Goal: Task Accomplishment & Management: Use online tool/utility

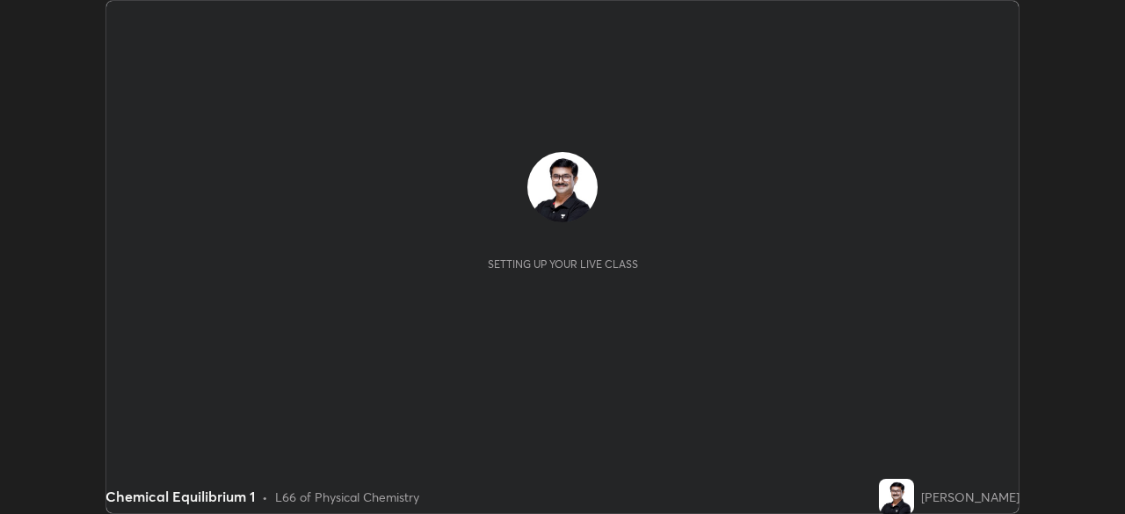
scroll to position [514, 1124]
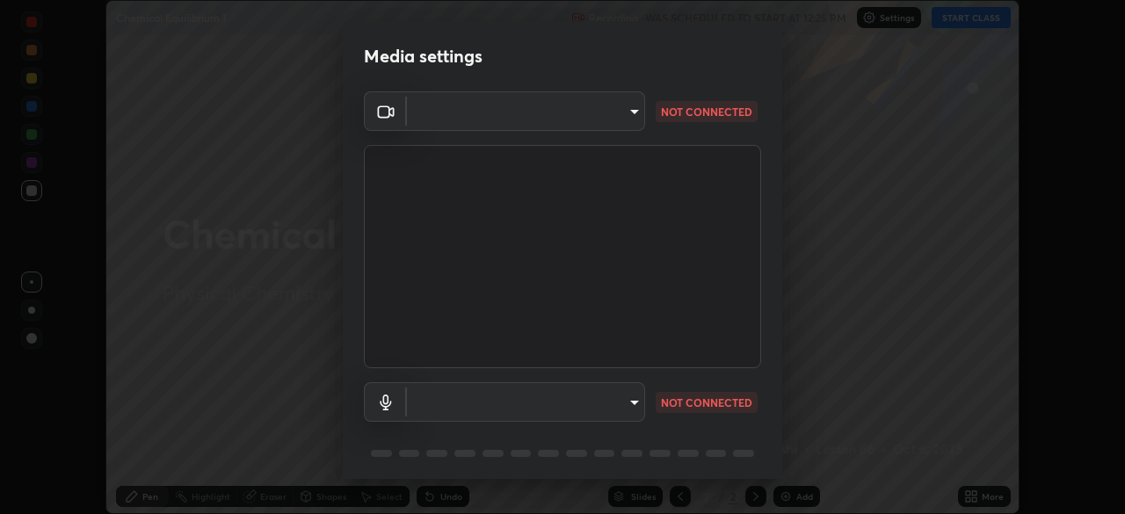
type input "ddeb460be698feac5301e169f53eca599c89e620ae617368e30cc776484c20c4"
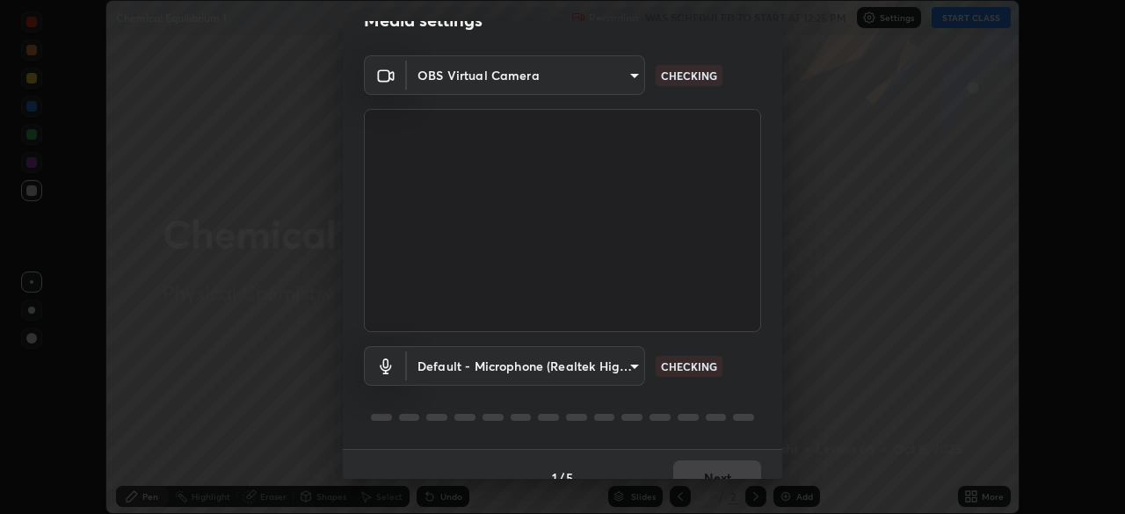
scroll to position [62, 0]
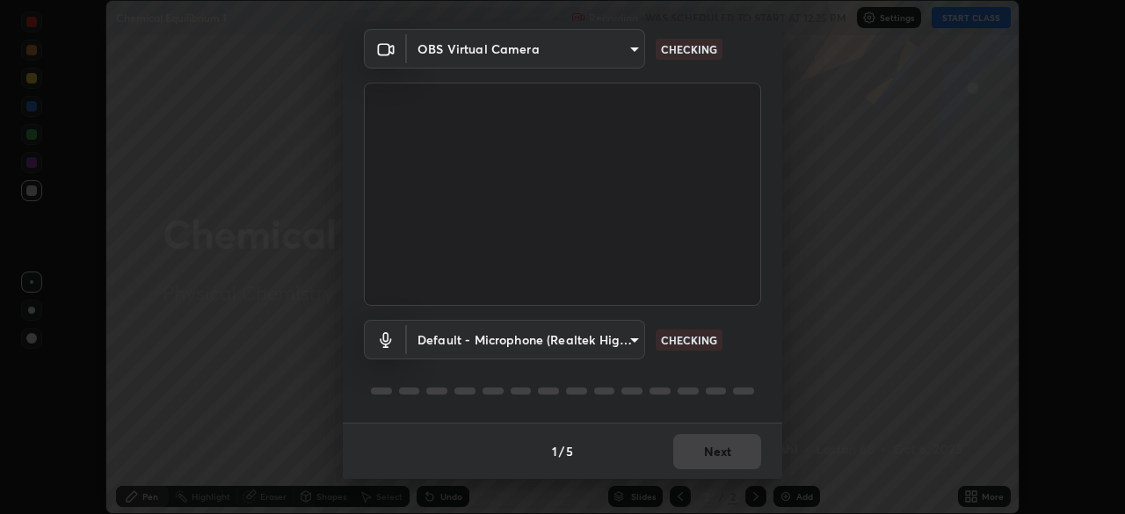
click at [634, 338] on body "Erase all Chemical Equilibrium 1 Recording WAS SCHEDULED TO START AT 12:25 PM S…" at bounding box center [562, 257] width 1125 height 514
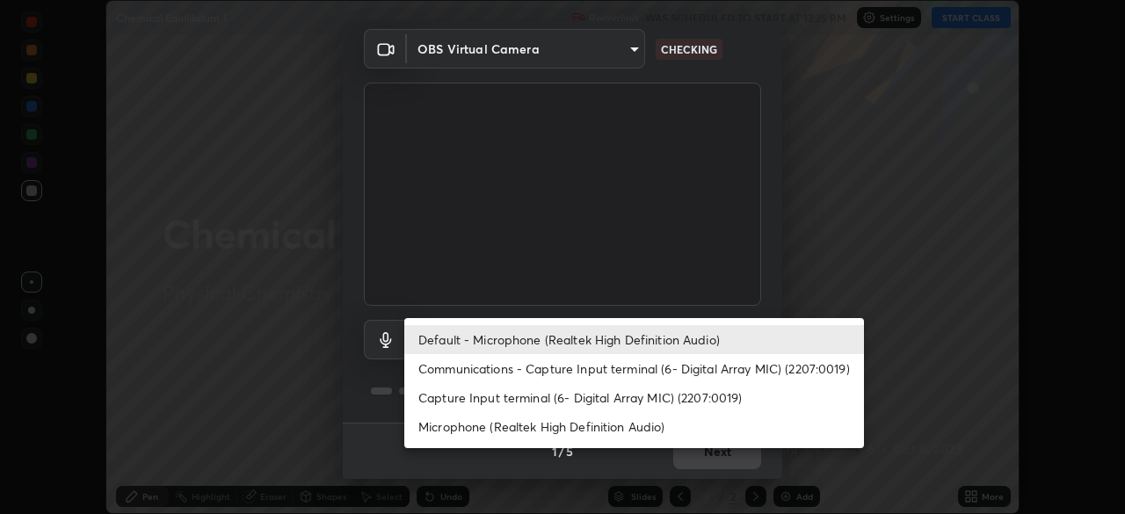
click at [596, 402] on li "Capture Input terminal (6- Digital Array MIC) (2207:0019)" at bounding box center [633, 397] width 459 height 29
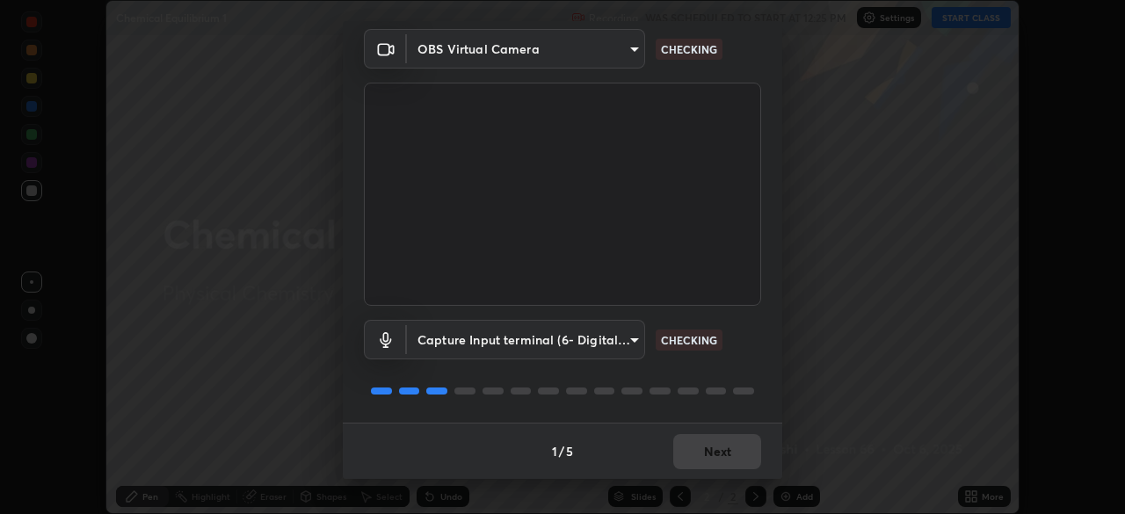
click at [633, 340] on body "Erase all Chemical Equilibrium 1 Recording WAS SCHEDULED TO START AT 12:25 PM S…" at bounding box center [562, 257] width 1125 height 514
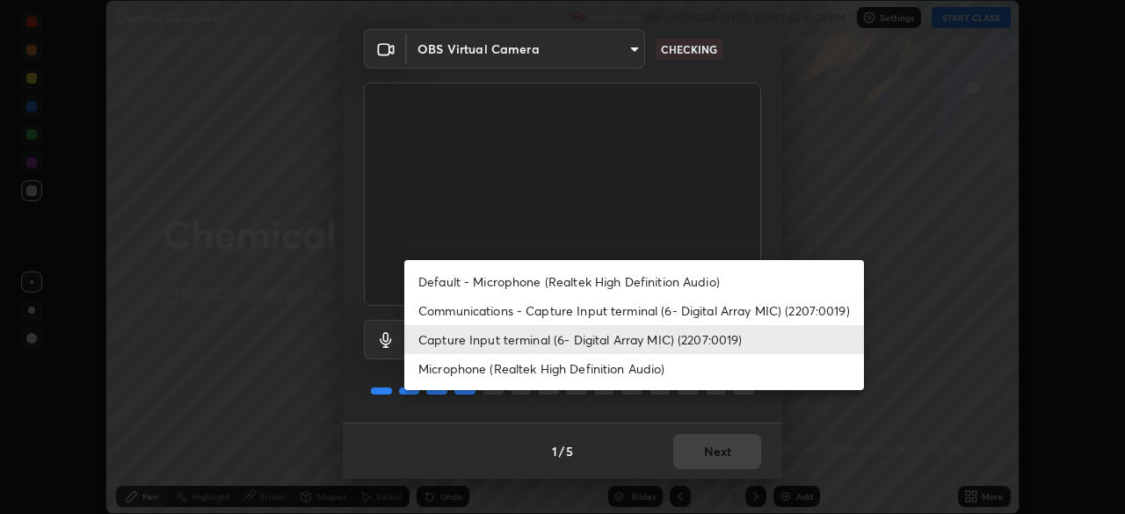
click at [556, 281] on li "Default - Microphone (Realtek High Definition Audio)" at bounding box center [633, 281] width 459 height 29
type input "default"
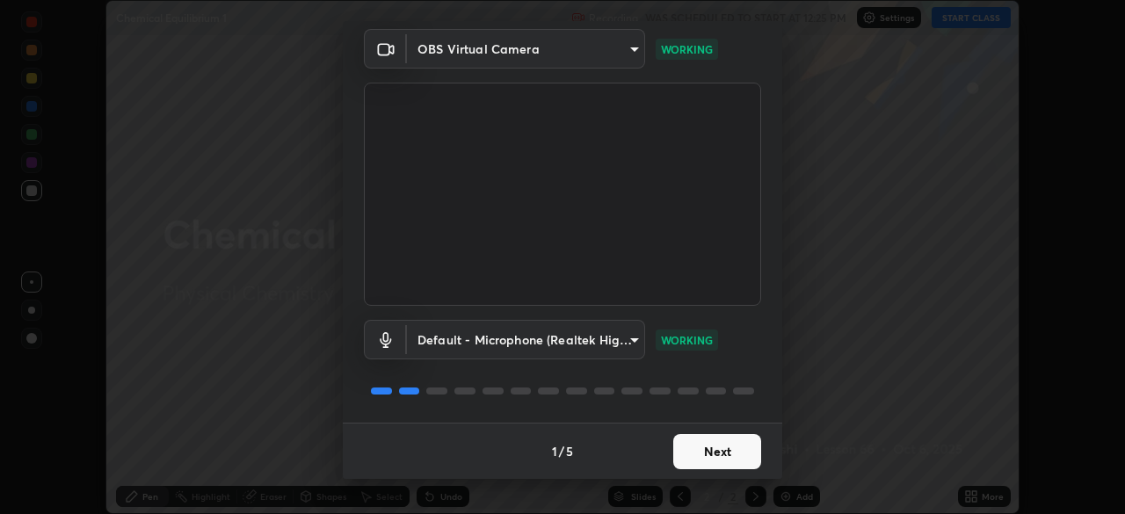
click at [724, 451] on button "Next" at bounding box center [717, 451] width 88 height 35
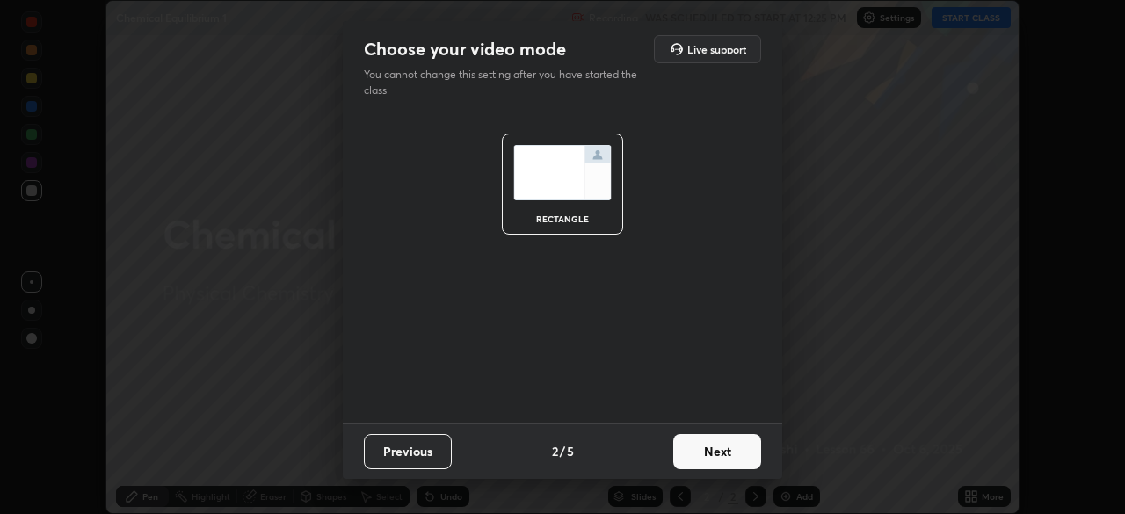
click at [720, 452] on button "Next" at bounding box center [717, 451] width 88 height 35
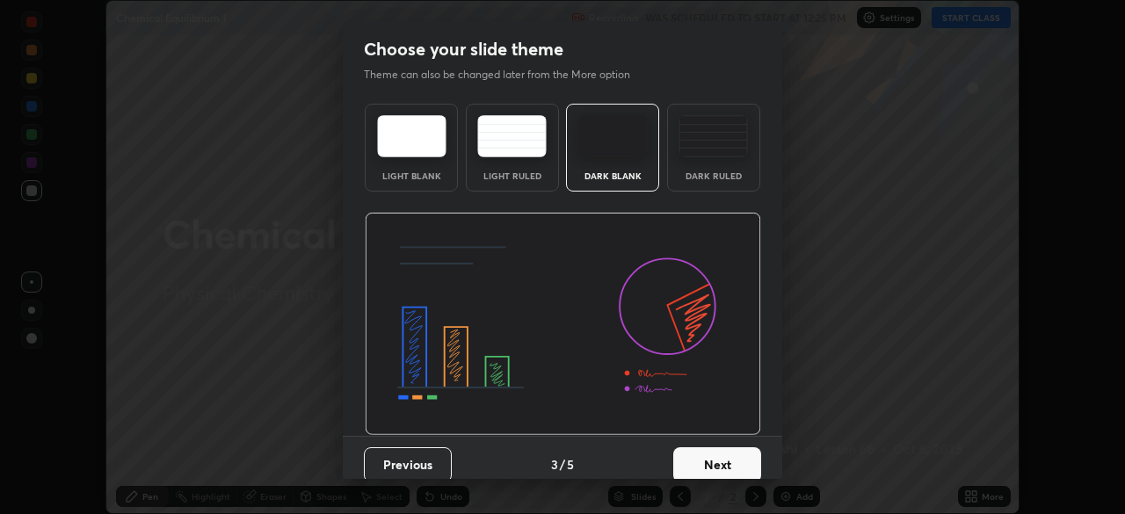
click at [719, 462] on button "Next" at bounding box center [717, 464] width 88 height 35
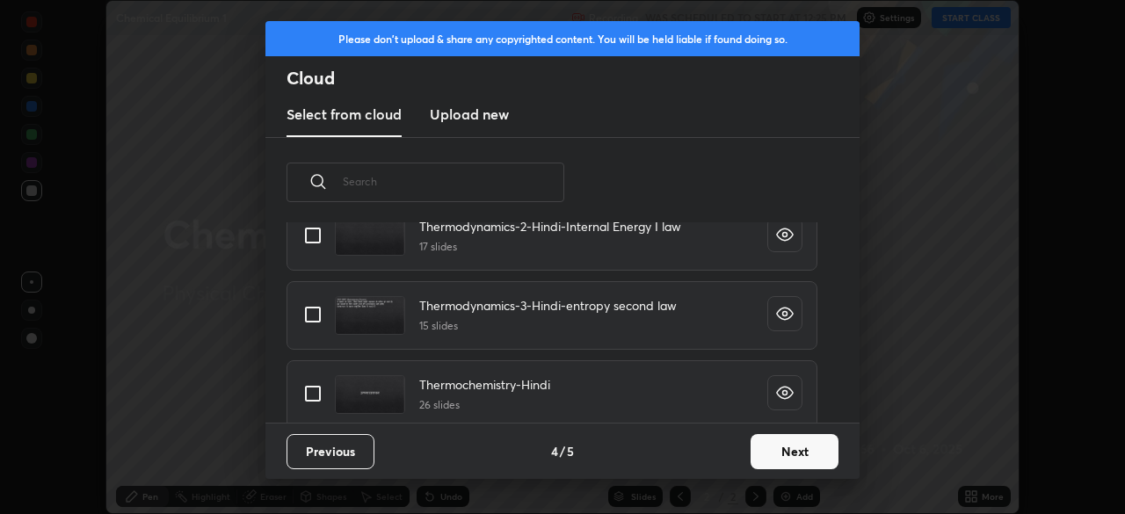
scroll to position [2391, 0]
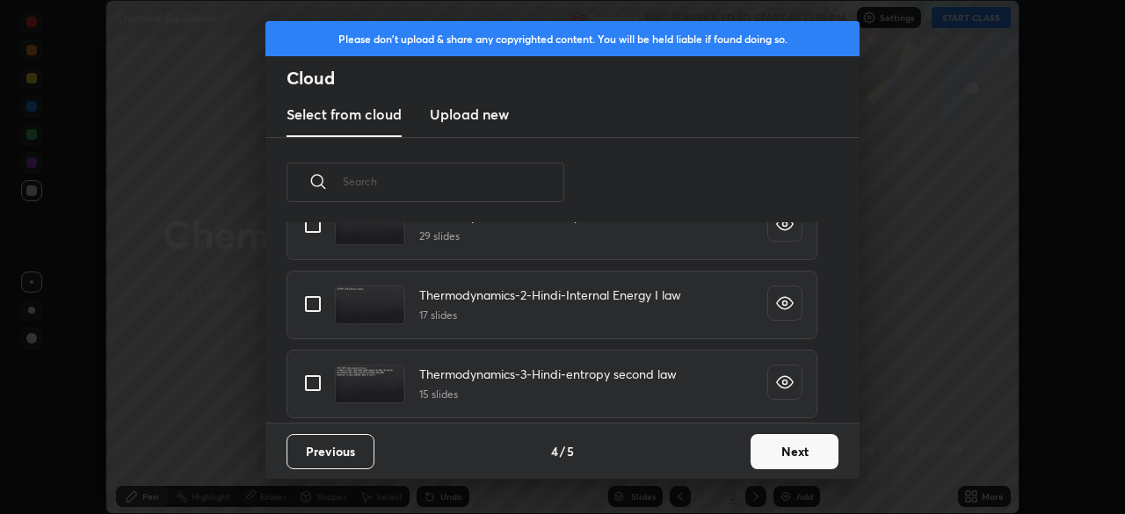
click at [319, 383] on input "grid" at bounding box center [312, 383] width 37 height 37
checkbox input "true"
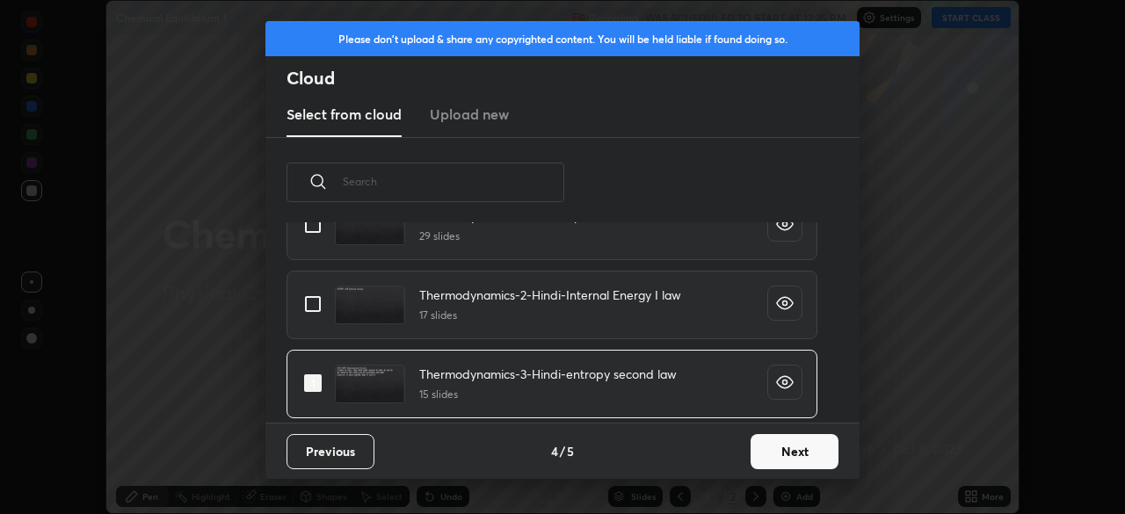
click at [790, 449] on button "Next" at bounding box center [794, 451] width 88 height 35
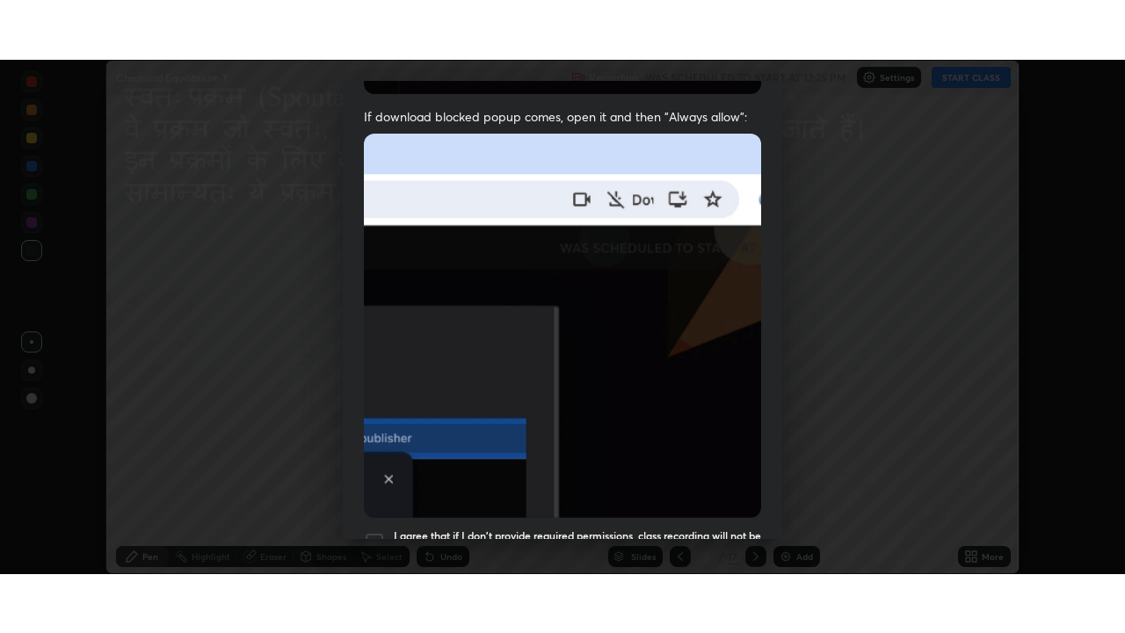
scroll to position [421, 0]
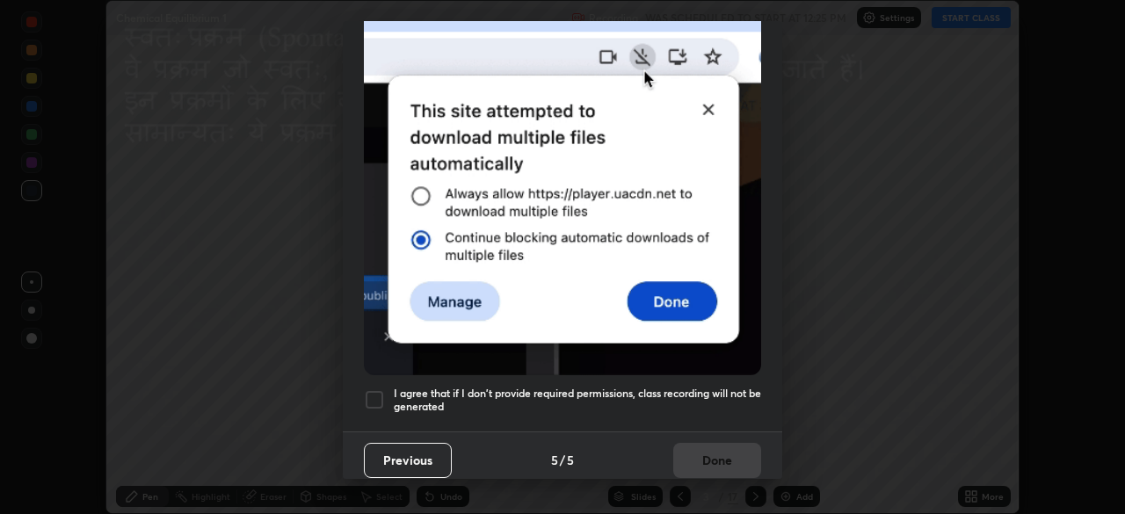
click at [375, 389] on div at bounding box center [374, 399] width 21 height 21
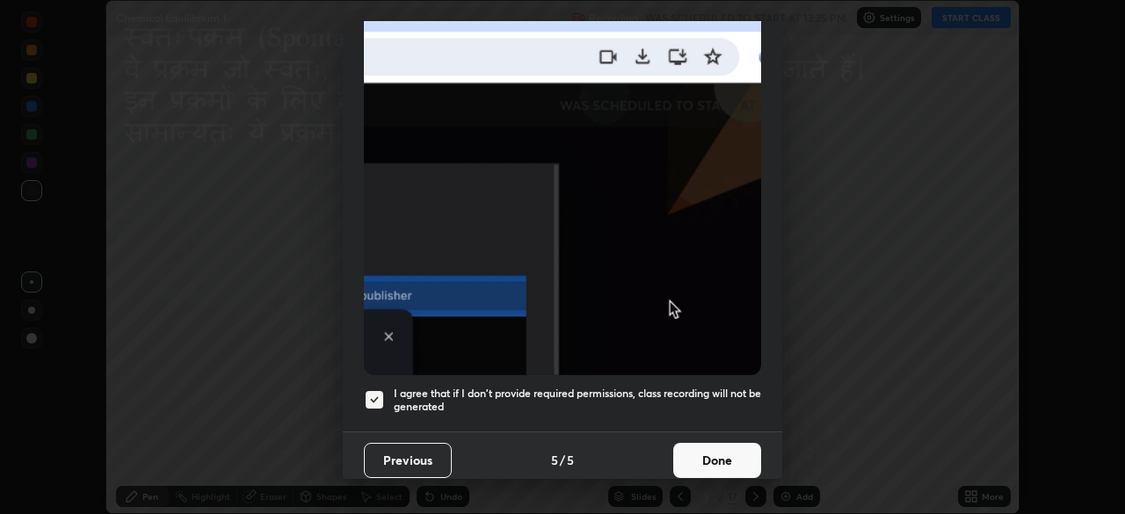
click at [703, 456] on button "Done" at bounding box center [717, 460] width 88 height 35
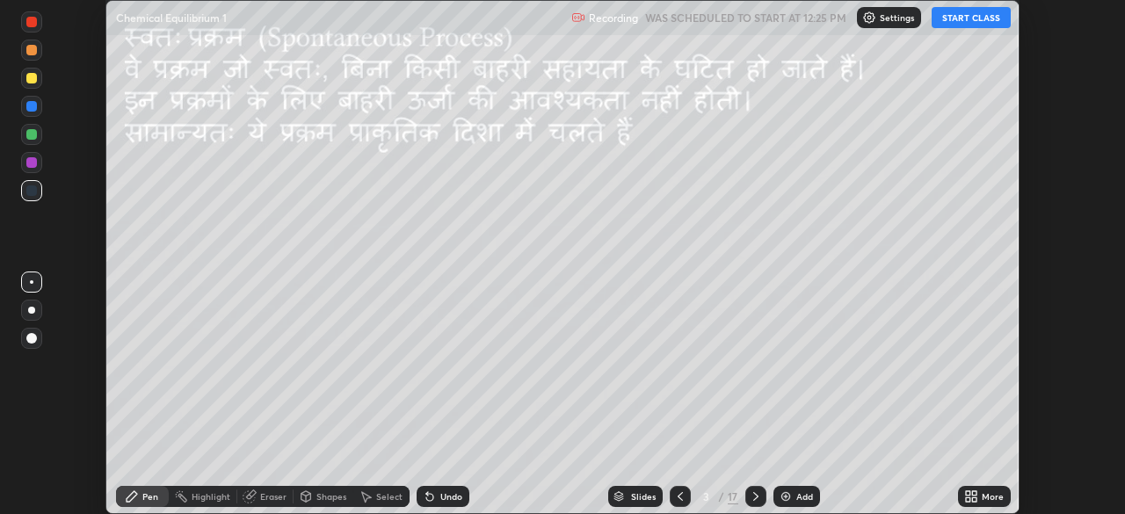
click at [962, 22] on button "START CLASS" at bounding box center [970, 17] width 79 height 21
click at [967, 493] on icon at bounding box center [968, 493] width 4 height 4
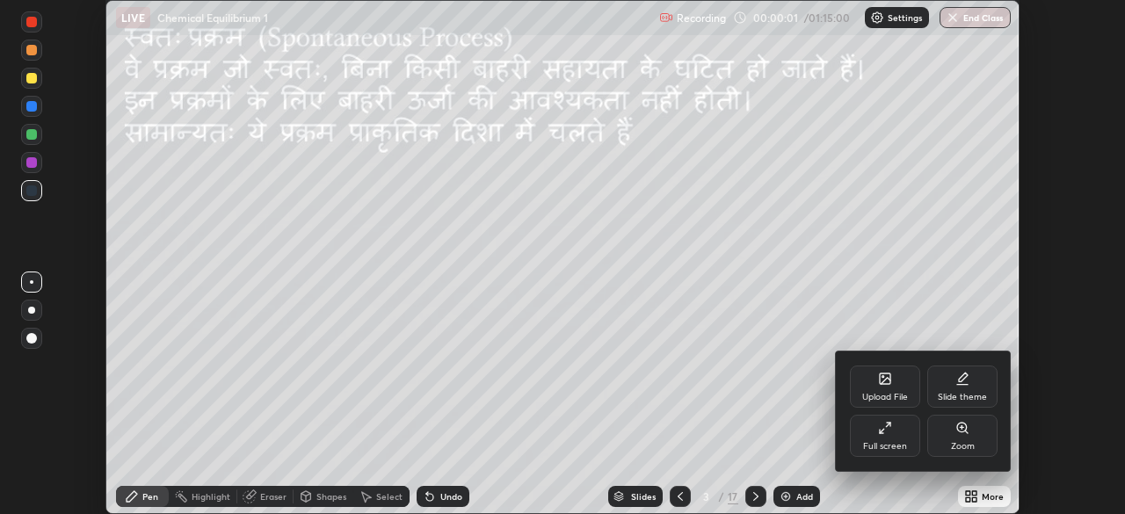
click at [881, 439] on div "Full screen" at bounding box center [885, 436] width 70 height 42
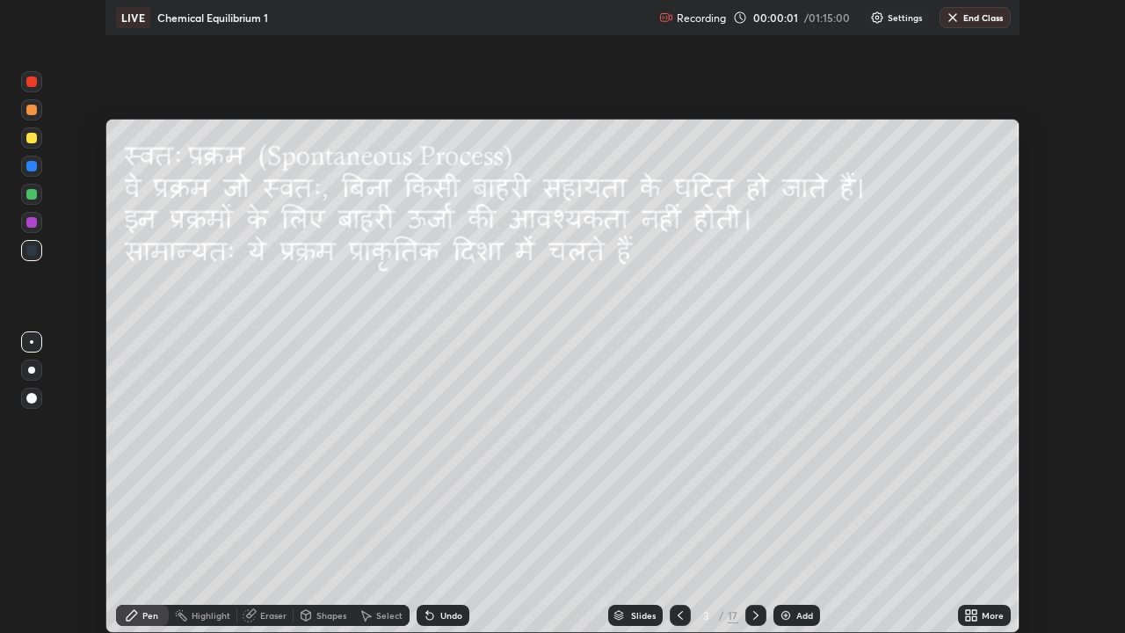
scroll to position [633, 1125]
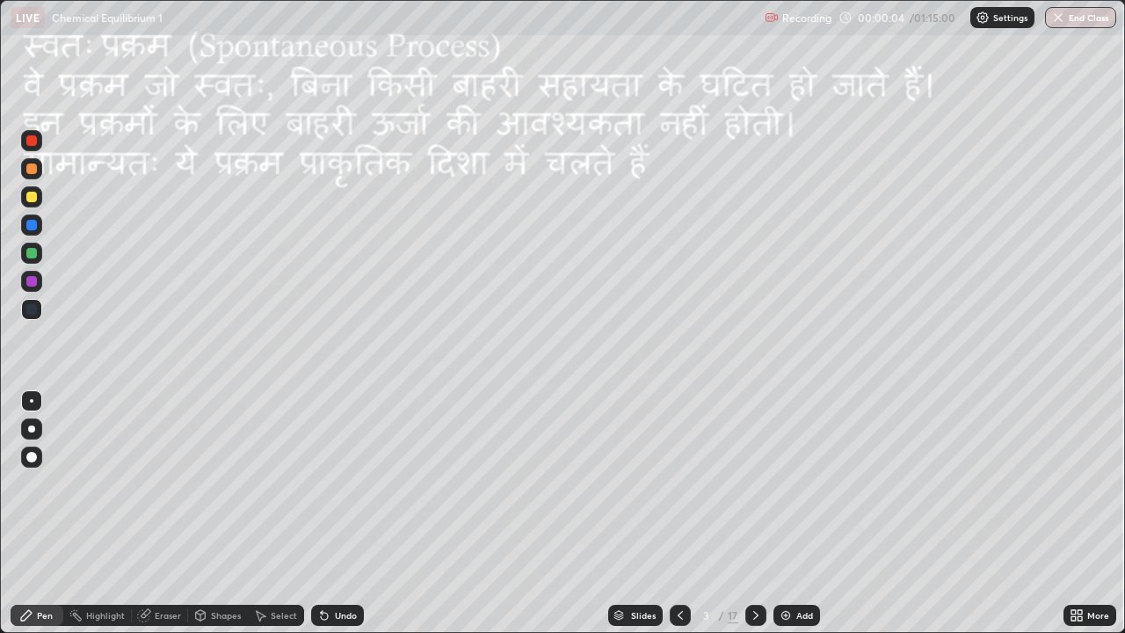
click at [650, 513] on div "Slides" at bounding box center [643, 615] width 25 height 9
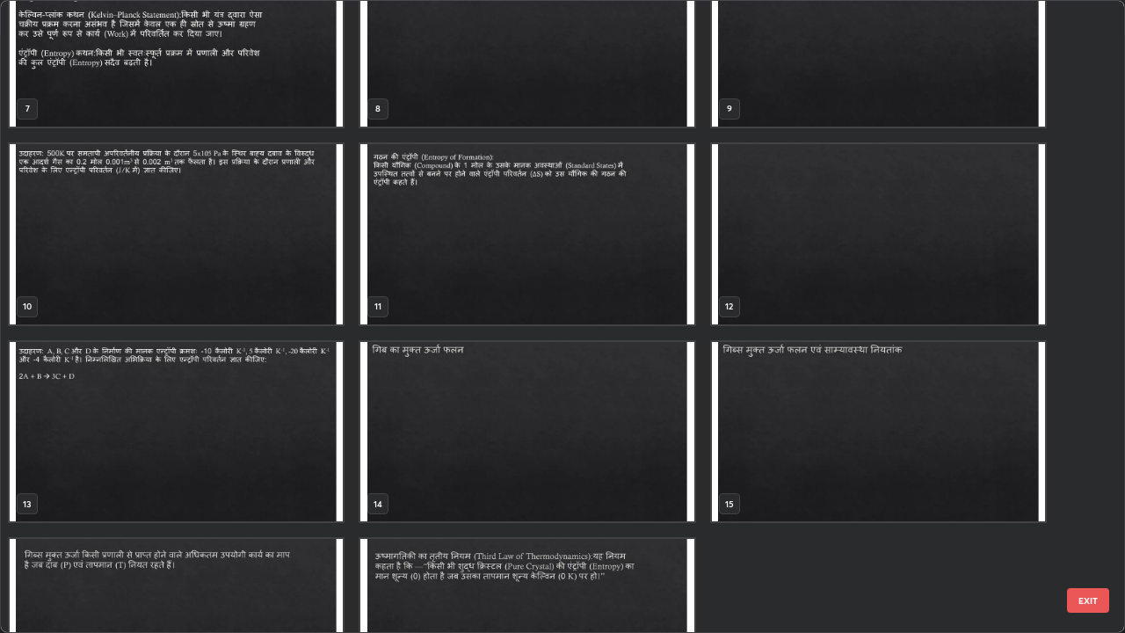
scroll to position [462, 0]
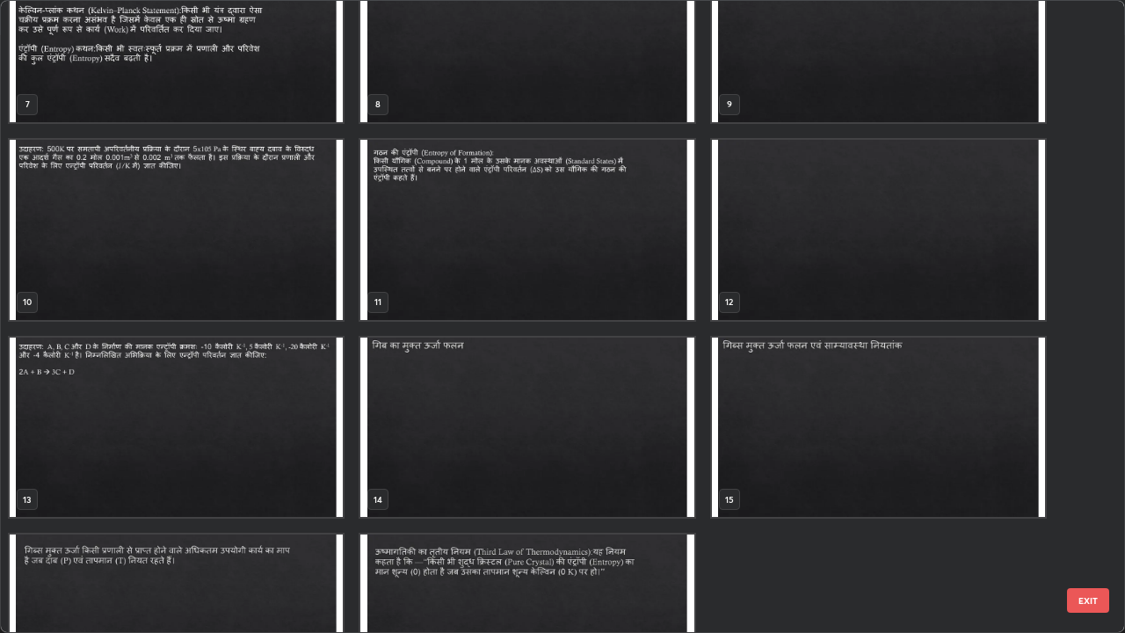
click at [1086, 513] on button "EXIT" at bounding box center [1088, 600] width 42 height 25
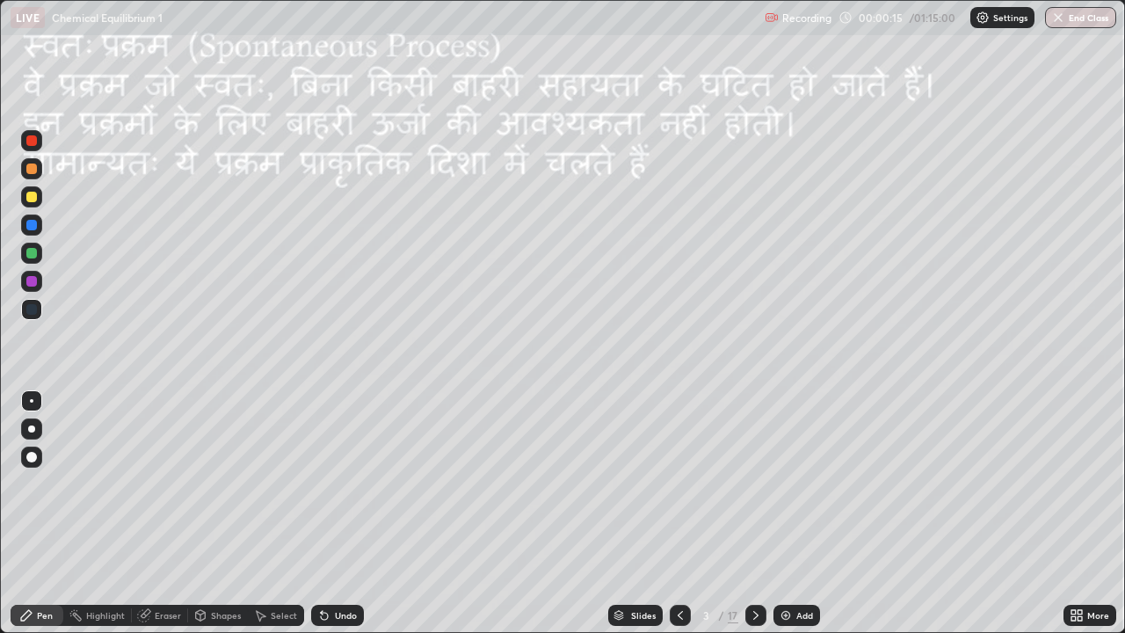
click at [1074, 513] on icon at bounding box center [1073, 612] width 4 height 4
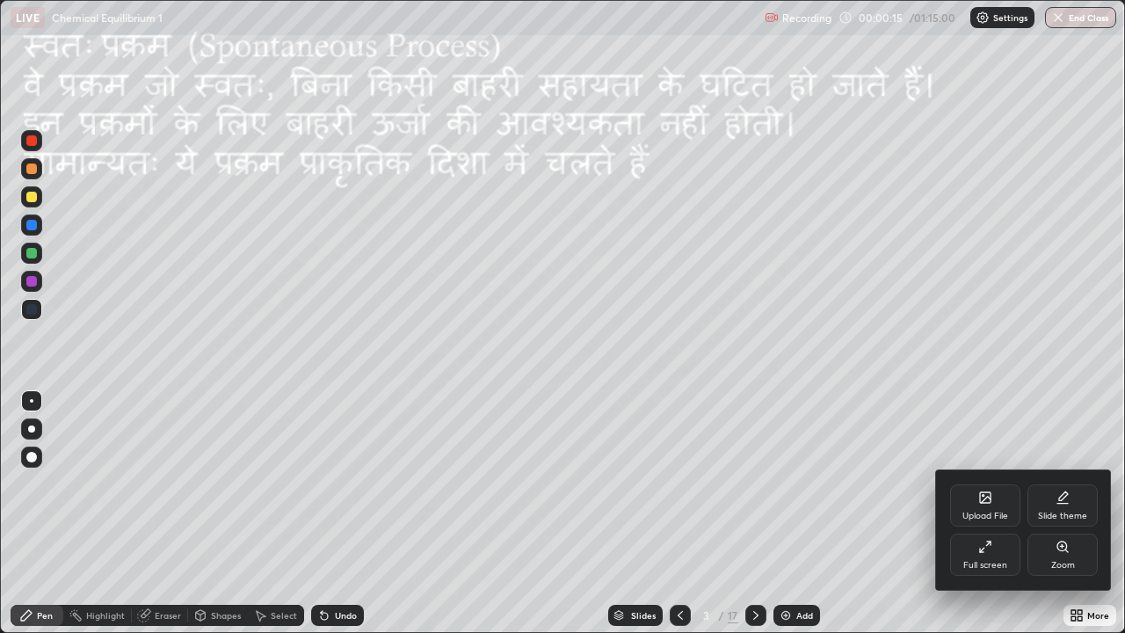
click at [978, 507] on div "Upload File" at bounding box center [985, 505] width 70 height 42
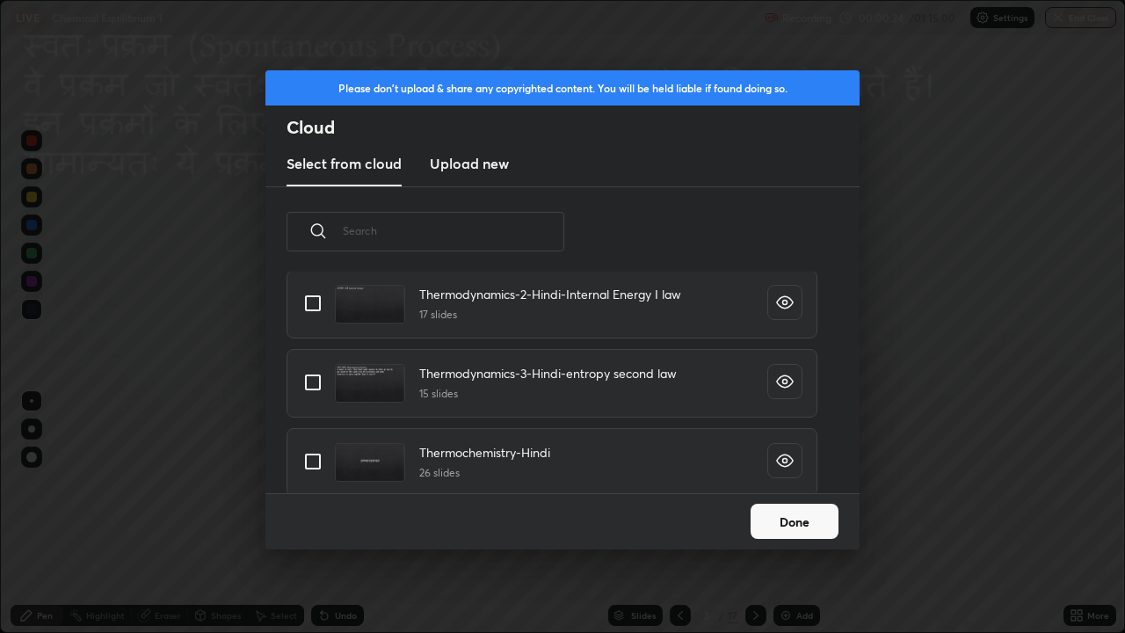
scroll to position [2450, 0]
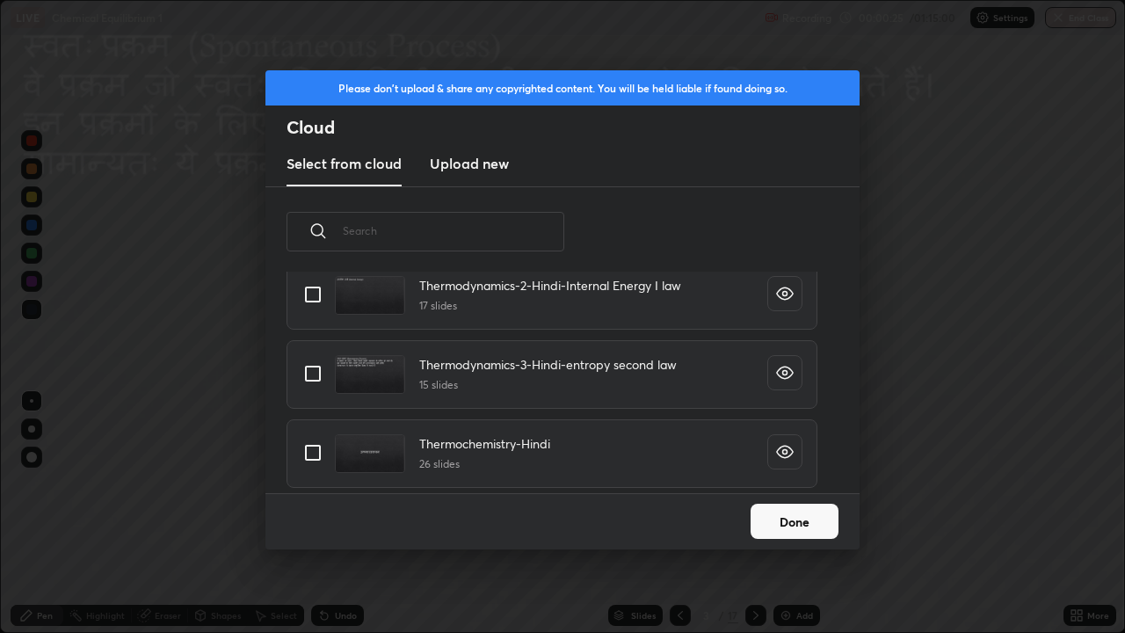
click at [317, 450] on input "grid" at bounding box center [312, 452] width 37 height 37
checkbox input "true"
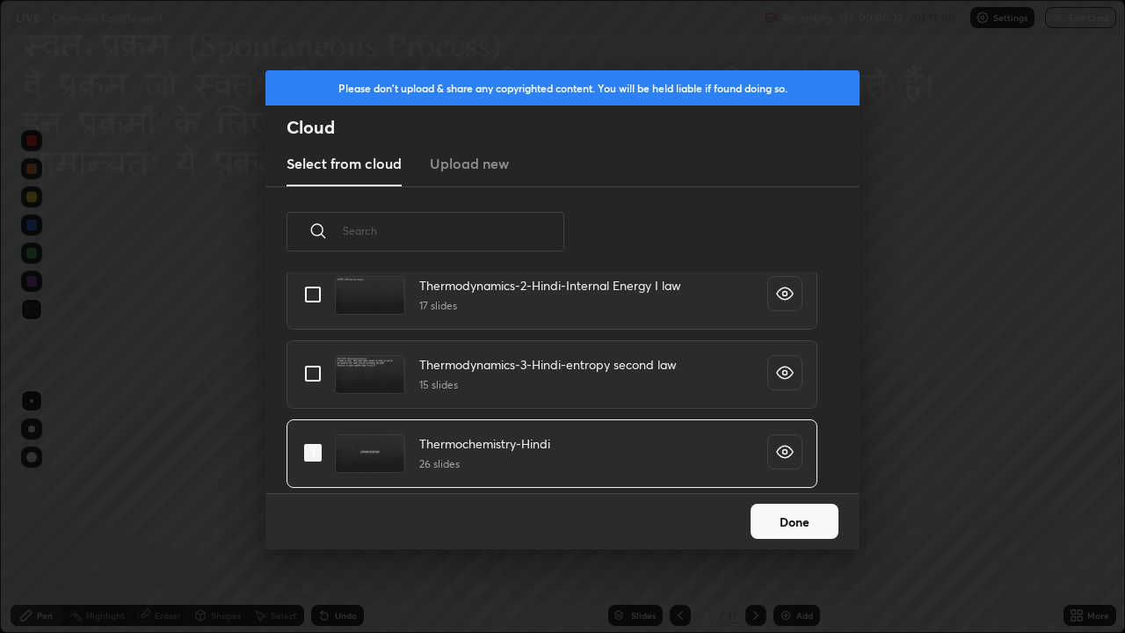
click at [780, 513] on button "Done" at bounding box center [794, 520] width 88 height 35
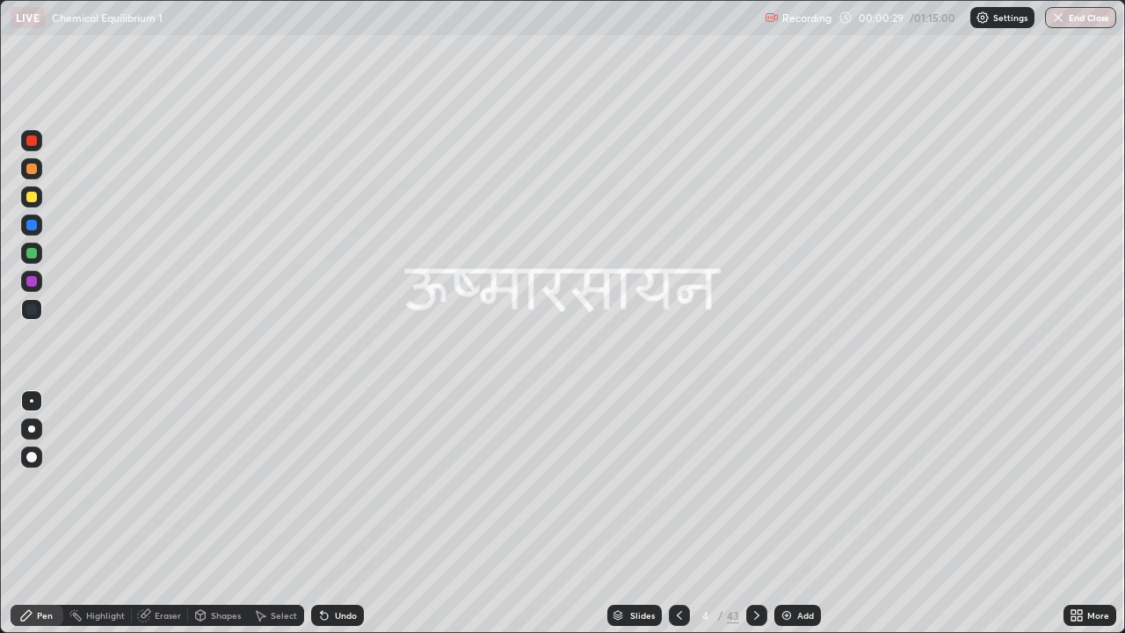
click at [645, 513] on div "Slides" at bounding box center [642, 615] width 25 height 9
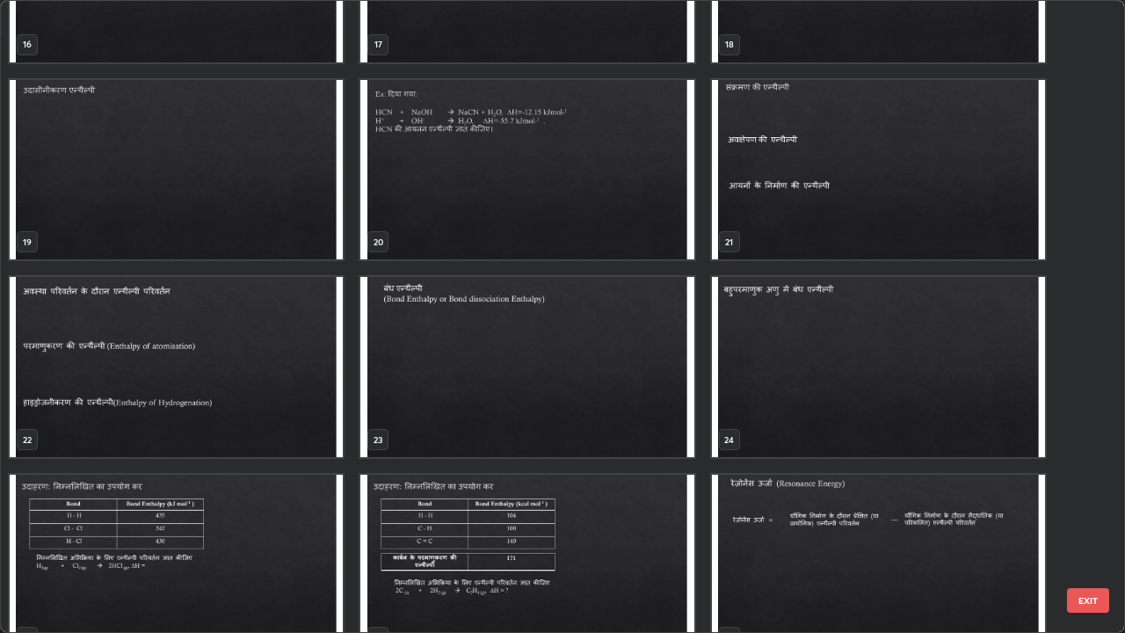
scroll to position [1124, 0]
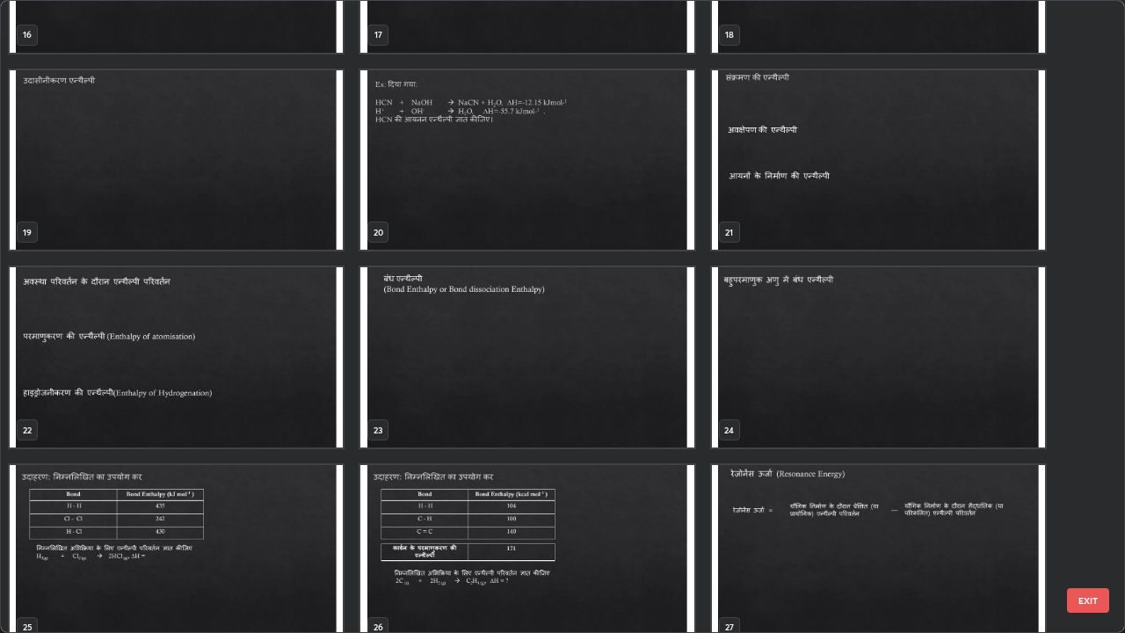
click at [826, 212] on img "grid" at bounding box center [878, 160] width 333 height 180
click at [828, 209] on img "grid" at bounding box center [878, 160] width 333 height 180
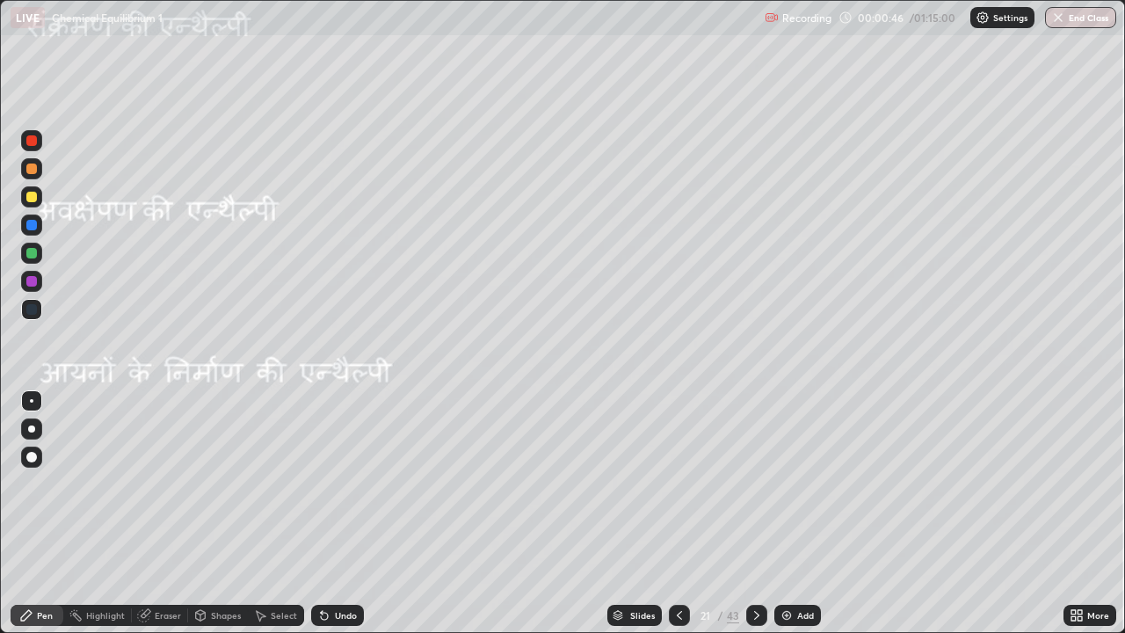
click at [754, 513] on icon at bounding box center [756, 615] width 14 height 14
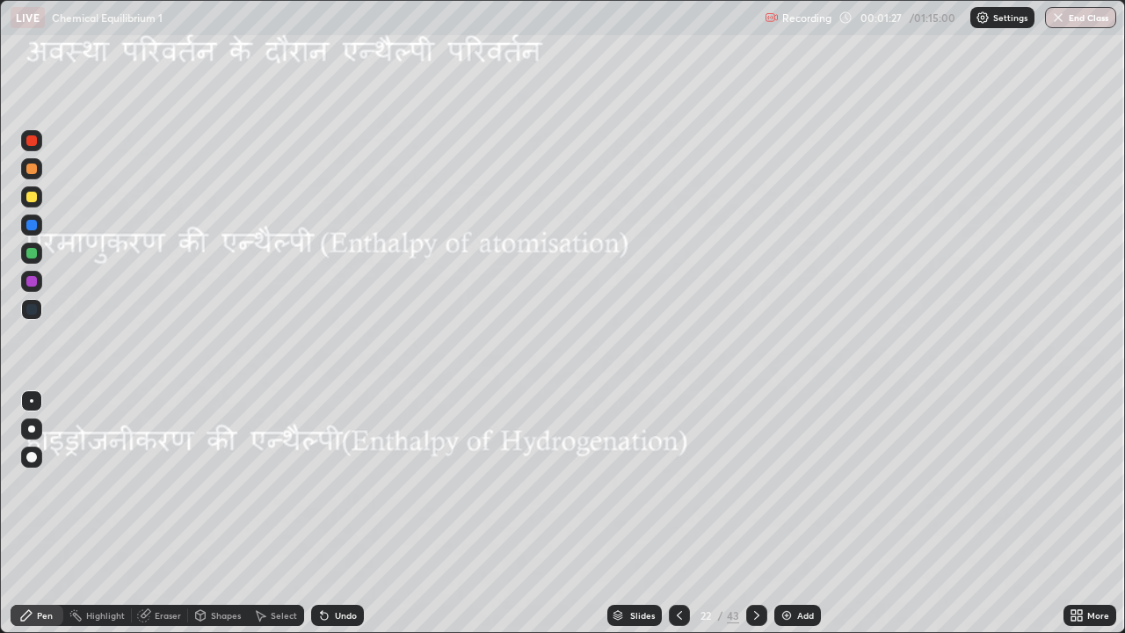
click at [34, 200] on div at bounding box center [31, 197] width 11 height 11
click at [334, 513] on div "Undo" at bounding box center [337, 614] width 53 height 21
click at [326, 513] on icon at bounding box center [324, 615] width 14 height 14
click at [271, 513] on div "Select" at bounding box center [284, 615] width 26 height 9
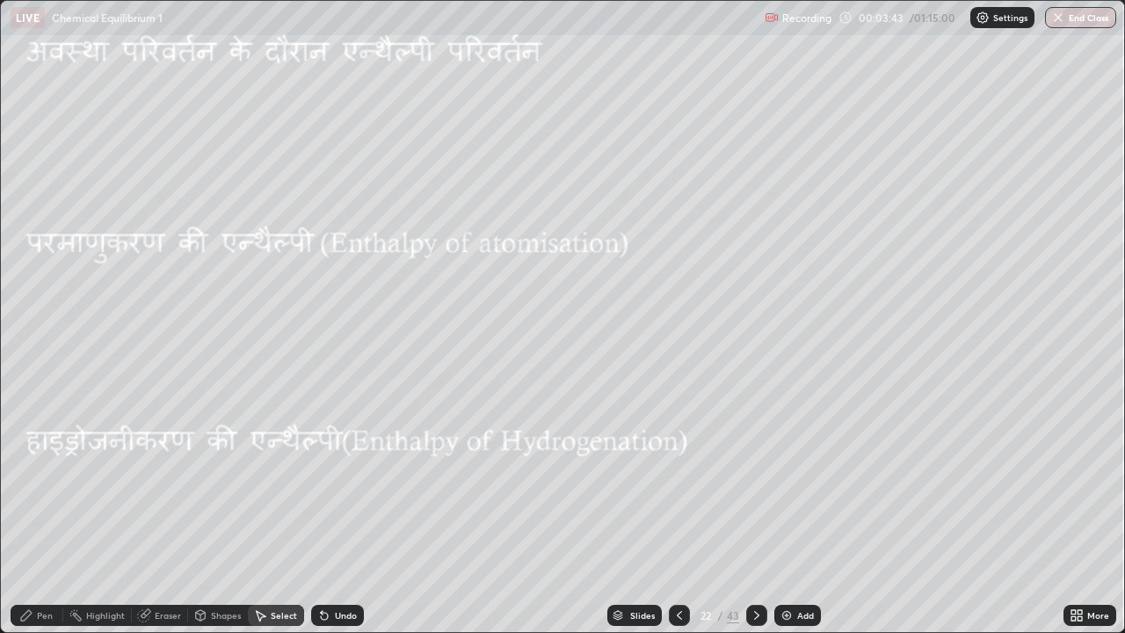
click at [232, 513] on div "Shapes" at bounding box center [226, 615] width 30 height 9
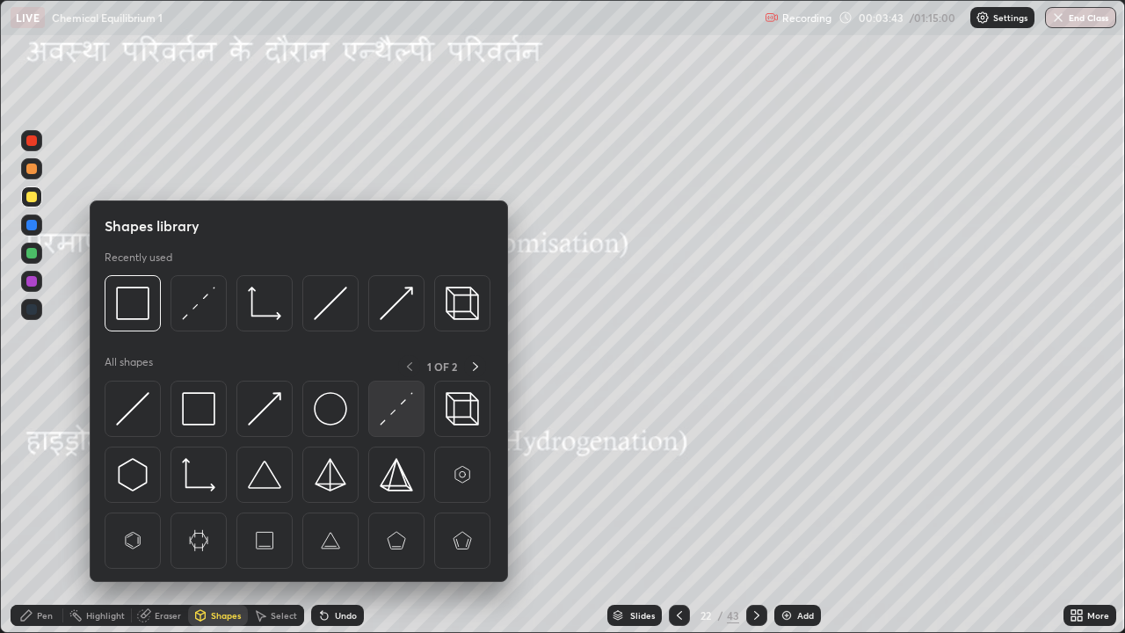
click at [401, 411] on img at bounding box center [396, 408] width 33 height 33
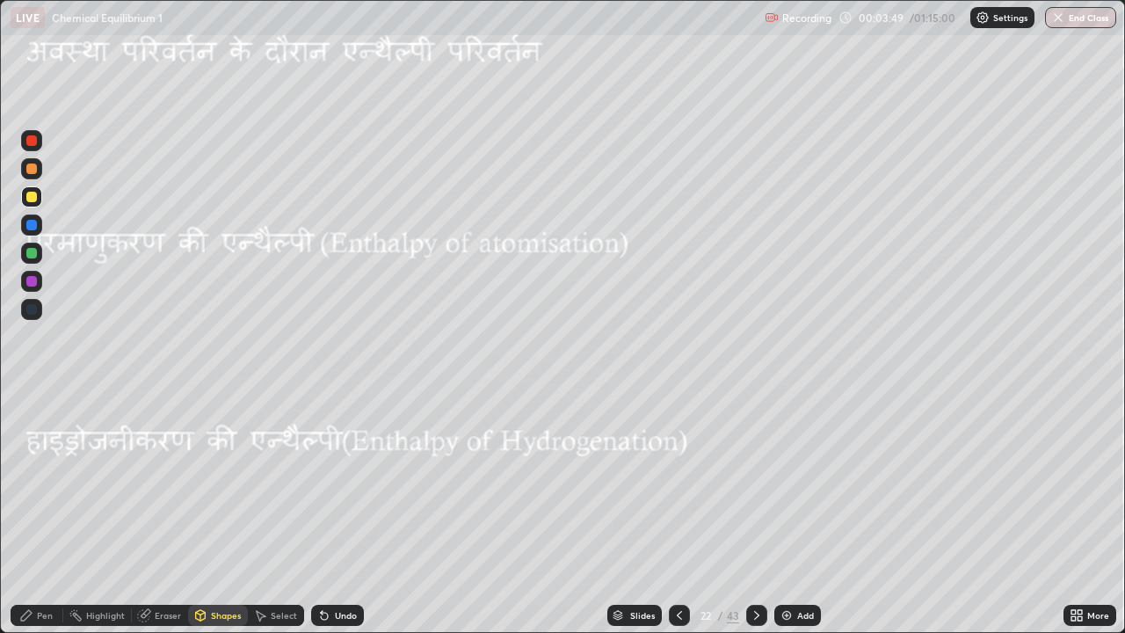
click at [49, 513] on div "Pen" at bounding box center [45, 615] width 16 height 9
click at [286, 513] on div "Select" at bounding box center [284, 615] width 26 height 9
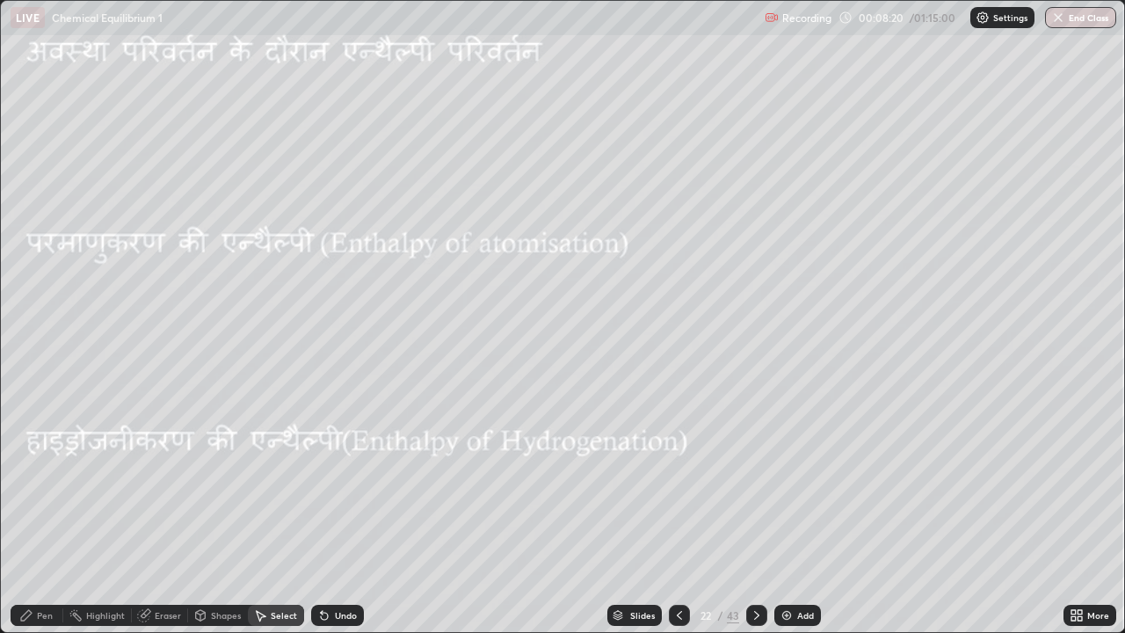
click at [47, 513] on div "Pen" at bounding box center [45, 615] width 16 height 9
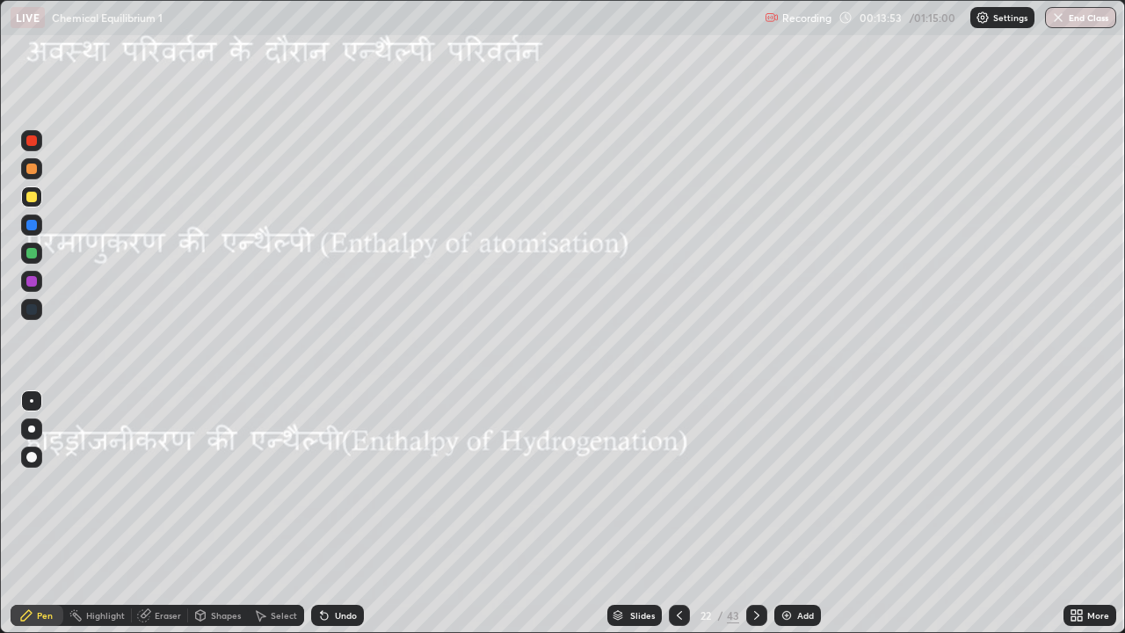
click at [32, 192] on div at bounding box center [31, 197] width 11 height 11
click at [31, 257] on div at bounding box center [31, 253] width 11 height 11
click at [30, 142] on div at bounding box center [31, 140] width 11 height 11
click at [29, 254] on div at bounding box center [31, 253] width 11 height 11
click at [28, 198] on div at bounding box center [31, 197] width 11 height 11
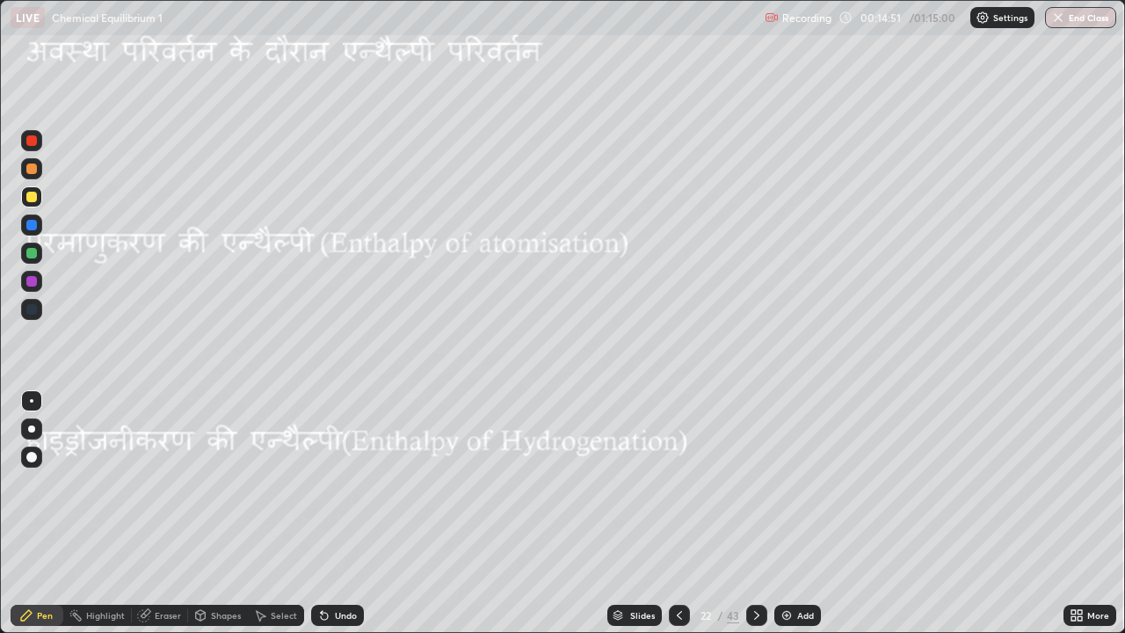
click at [30, 251] on div at bounding box center [31, 253] width 11 height 11
click at [754, 513] on icon at bounding box center [756, 615] width 14 height 14
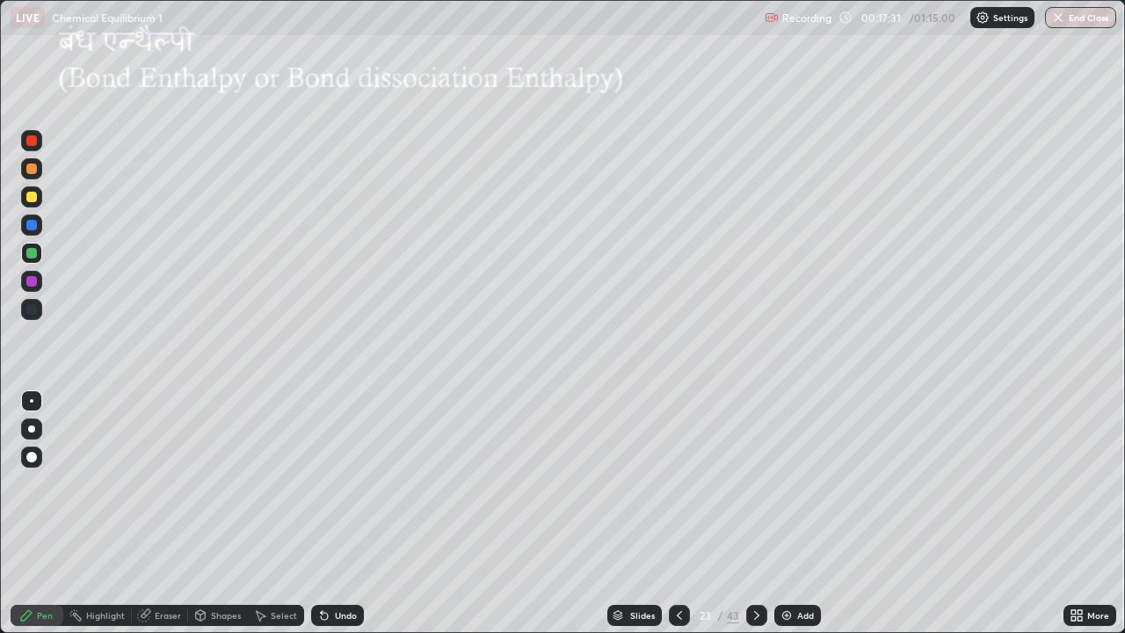
click at [33, 199] on div at bounding box center [31, 197] width 11 height 11
click at [788, 513] on img at bounding box center [786, 615] width 14 height 14
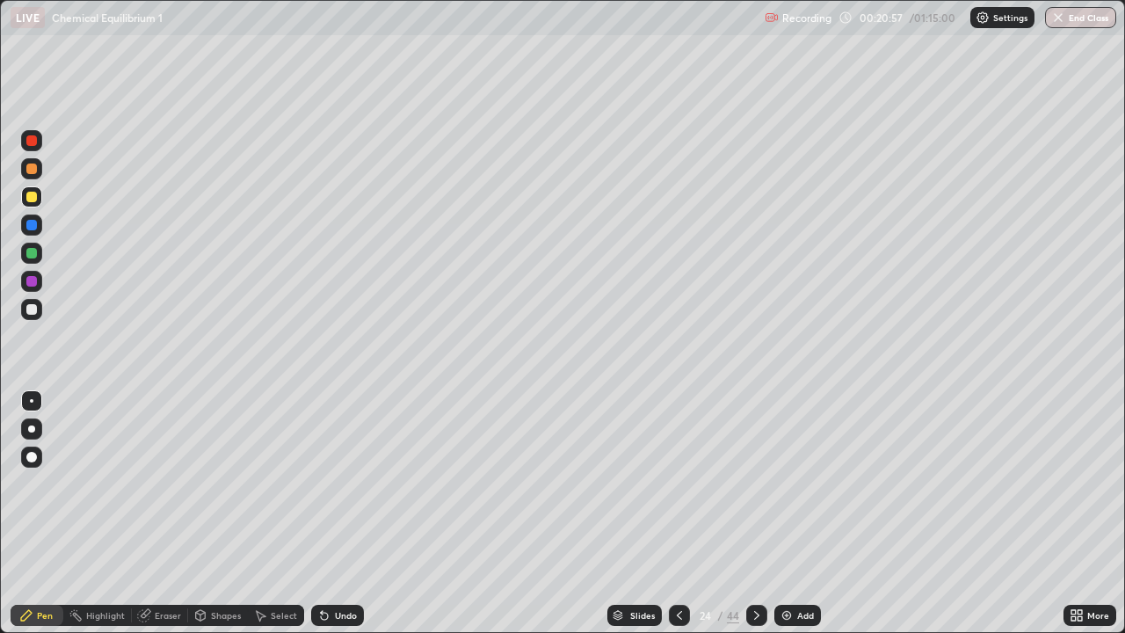
click at [351, 513] on div "Undo" at bounding box center [337, 614] width 53 height 21
click at [345, 513] on div "Undo" at bounding box center [346, 615] width 22 height 9
click at [322, 513] on icon at bounding box center [324, 615] width 7 height 7
click at [321, 513] on icon at bounding box center [322, 612] width 2 height 2
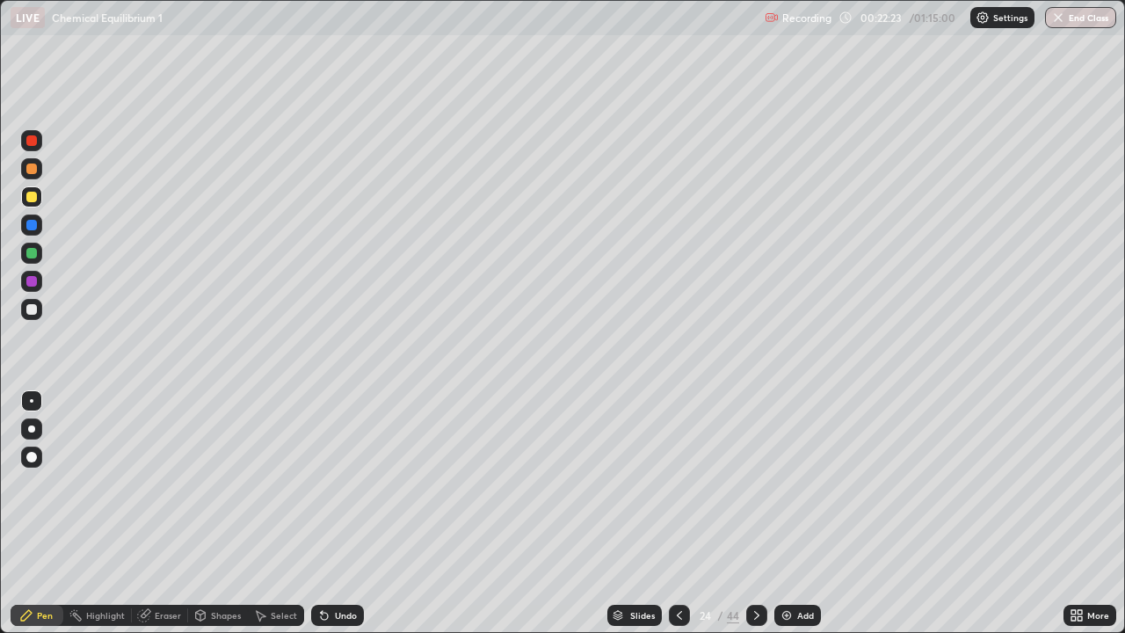
click at [321, 513] on icon at bounding box center [322, 612] width 2 height 2
click at [322, 513] on icon at bounding box center [324, 615] width 7 height 7
click at [321, 513] on icon at bounding box center [324, 615] width 7 height 7
click at [328, 513] on icon at bounding box center [324, 615] width 14 height 14
click at [322, 513] on icon at bounding box center [324, 615] width 7 height 7
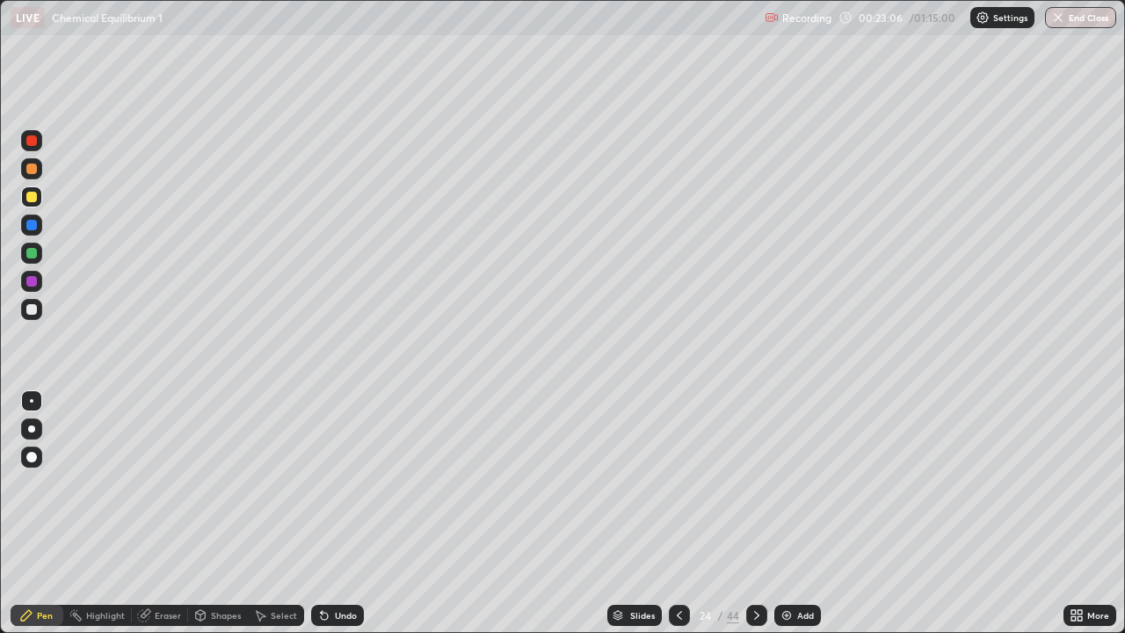
click at [321, 513] on icon at bounding box center [324, 615] width 7 height 7
click at [321, 513] on icon at bounding box center [322, 612] width 2 height 2
click at [340, 513] on div "Undo" at bounding box center [346, 615] width 22 height 9
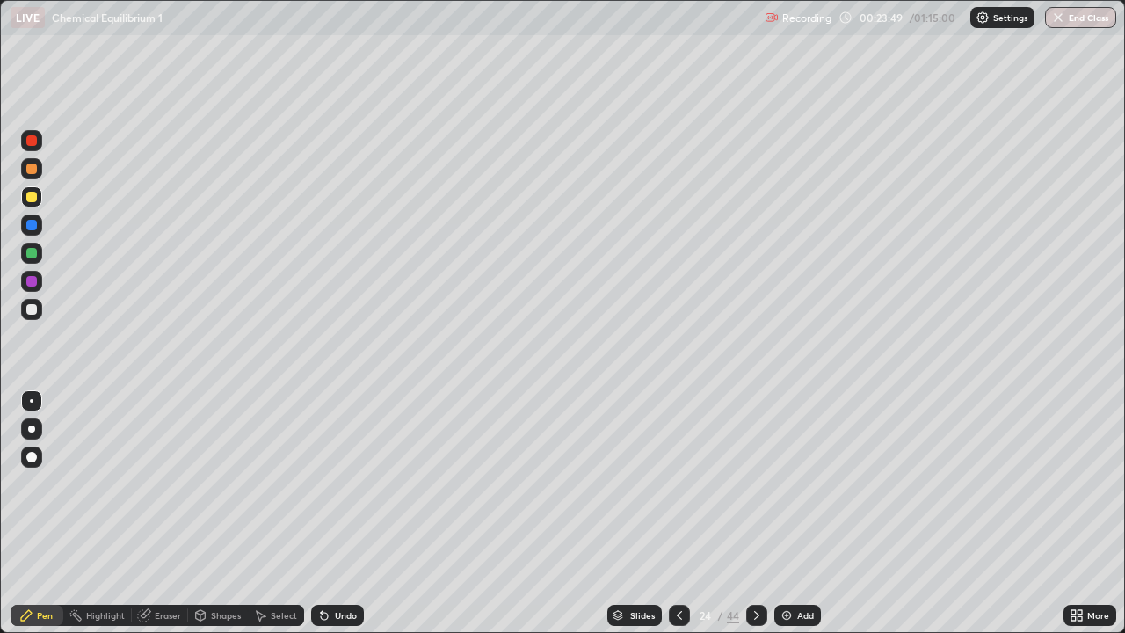
click at [338, 513] on div "Undo" at bounding box center [346, 615] width 22 height 9
click at [339, 513] on div "Undo" at bounding box center [346, 615] width 22 height 9
click at [335, 513] on div "Undo" at bounding box center [337, 614] width 53 height 21
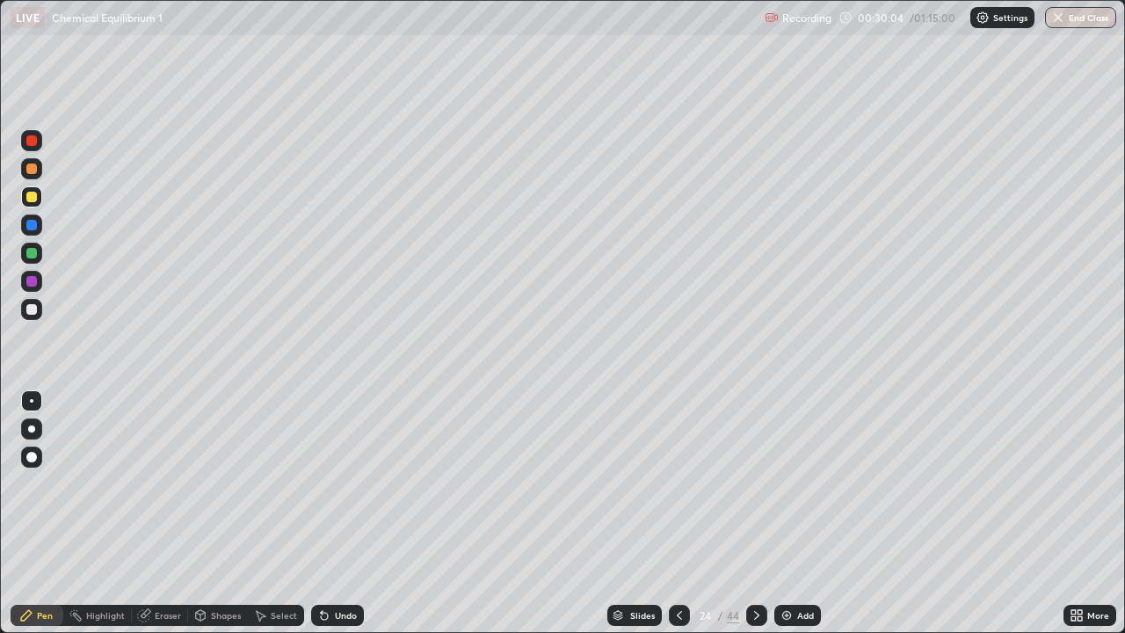
click at [756, 513] on icon at bounding box center [756, 615] width 14 height 14
click at [762, 513] on div at bounding box center [756, 614] width 21 height 21
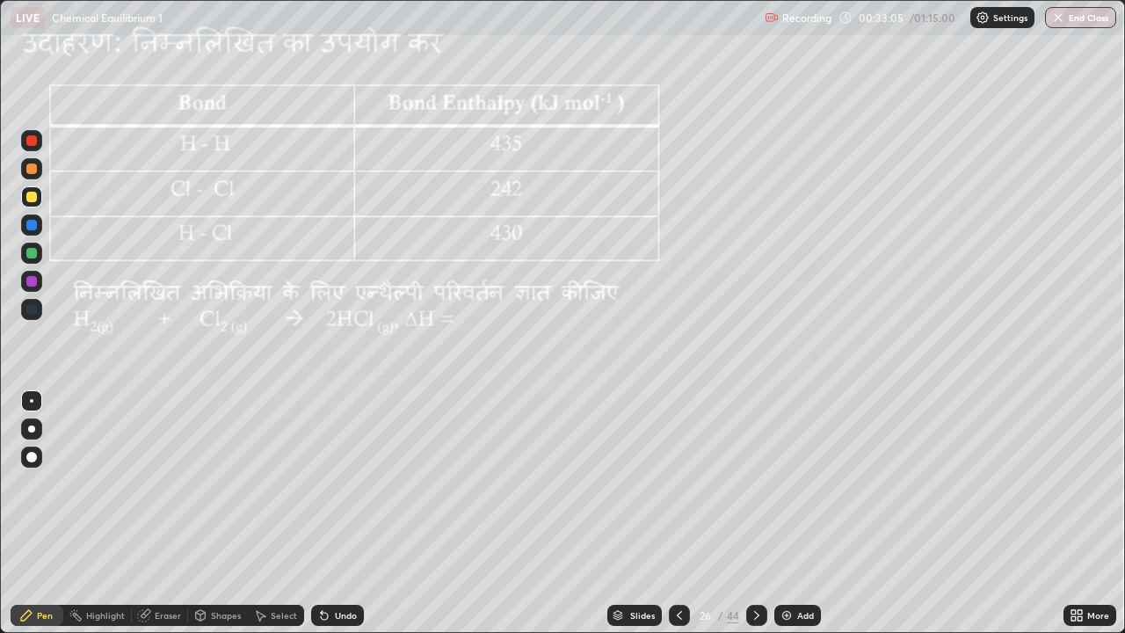
click at [31, 199] on div at bounding box center [31, 197] width 11 height 11
click at [345, 513] on div "Undo" at bounding box center [346, 615] width 22 height 9
click at [341, 513] on div "Undo" at bounding box center [346, 615] width 22 height 9
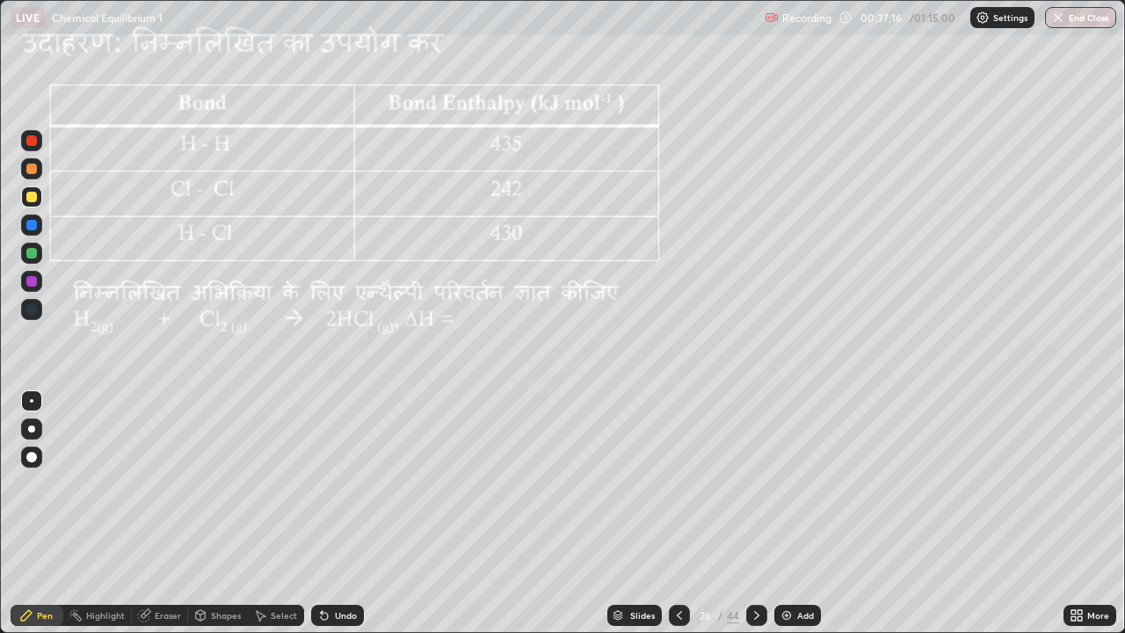
click at [791, 513] on img at bounding box center [786, 615] width 14 height 14
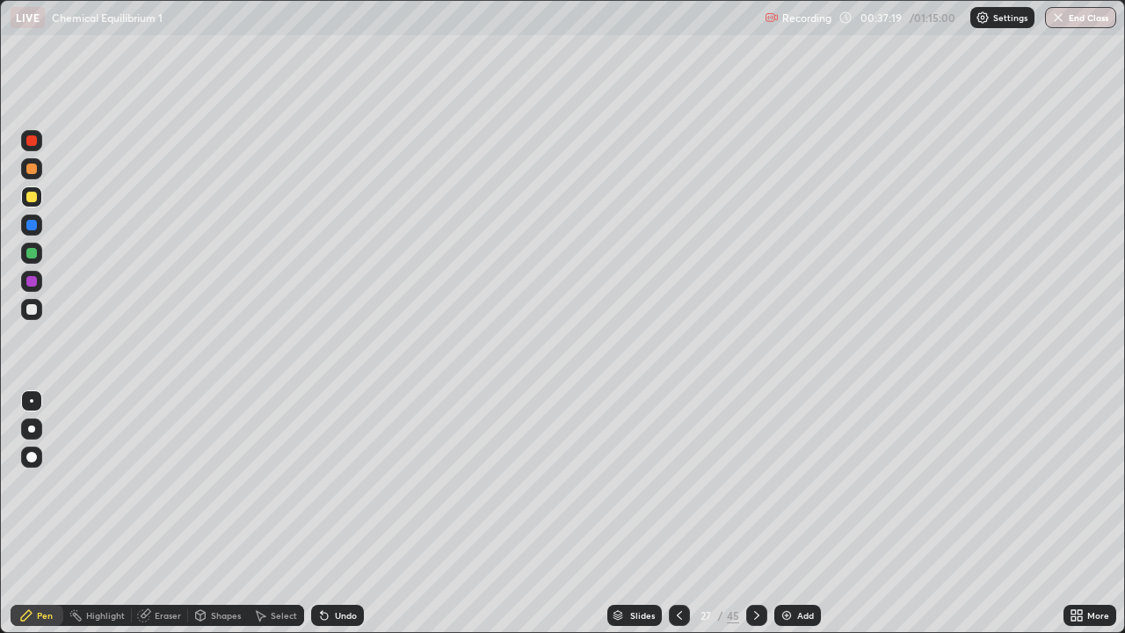
click at [35, 310] on div at bounding box center [31, 309] width 11 height 11
click at [205, 513] on icon at bounding box center [200, 615] width 14 height 14
click at [163, 513] on div "Eraser" at bounding box center [168, 615] width 26 height 9
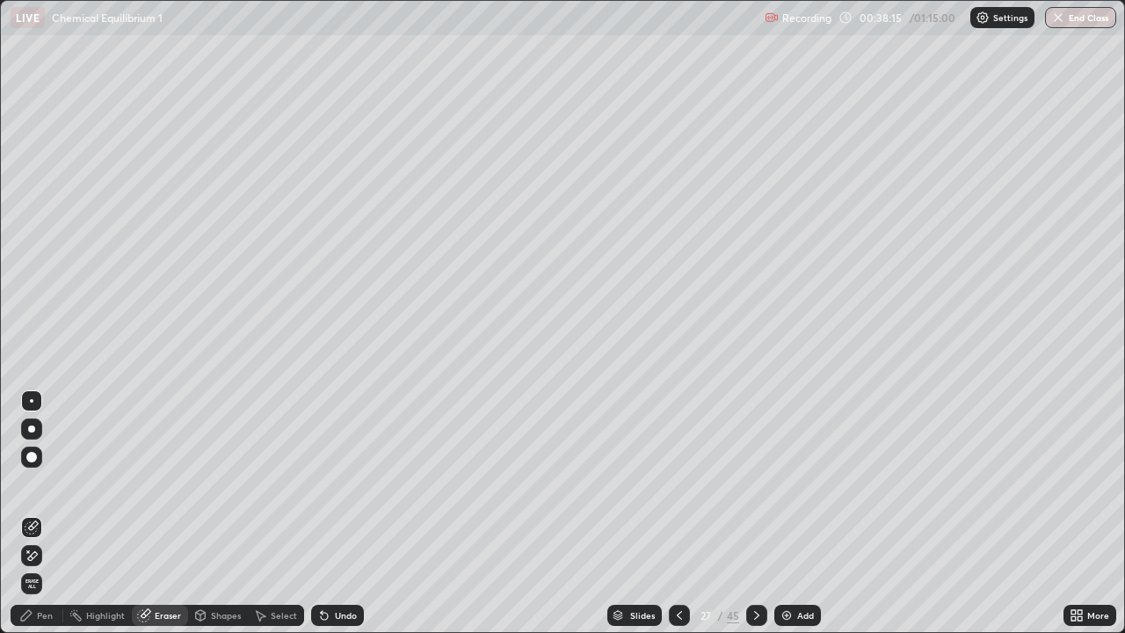
click at [47, 513] on div "Pen" at bounding box center [45, 615] width 16 height 9
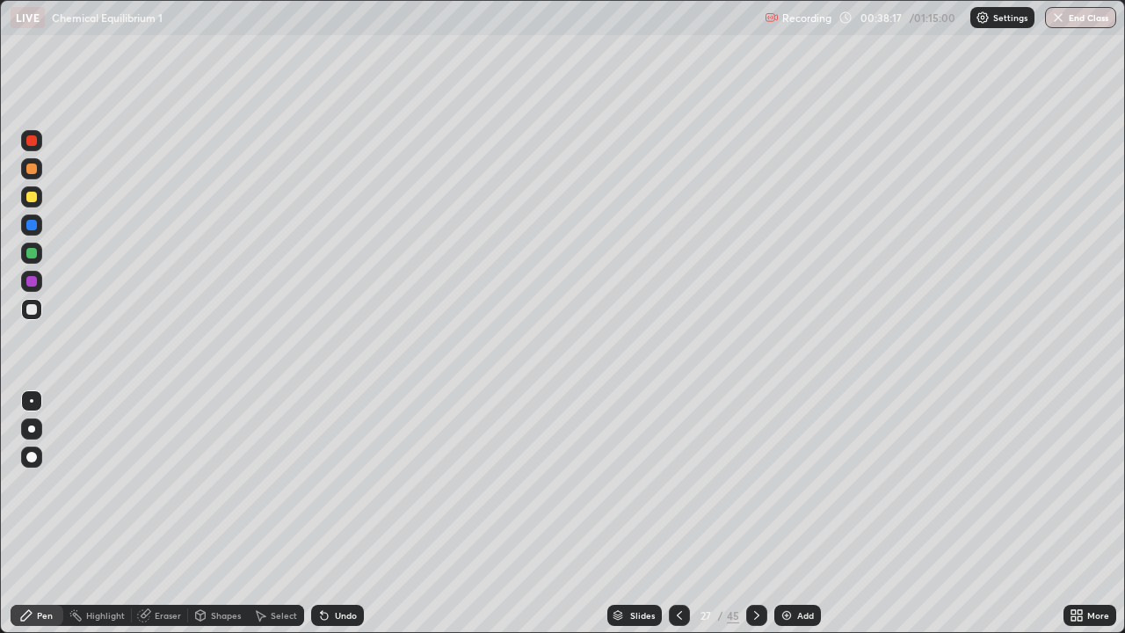
click at [170, 513] on div "Eraser" at bounding box center [168, 615] width 26 height 9
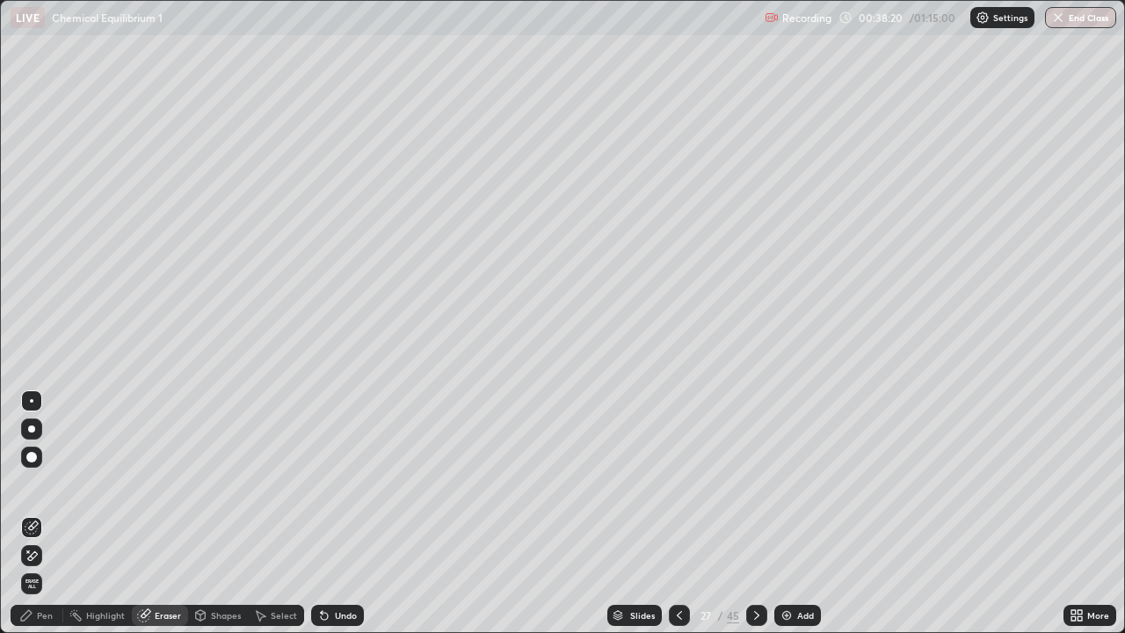
click at [47, 513] on div "Pen" at bounding box center [45, 615] width 16 height 9
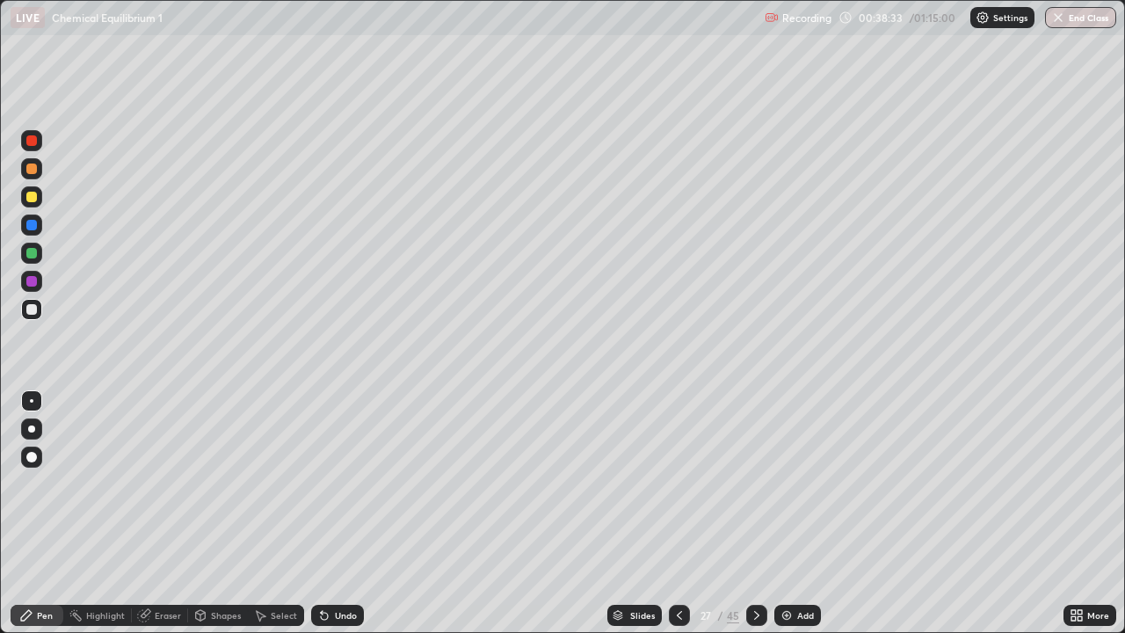
click at [31, 199] on div at bounding box center [31, 197] width 11 height 11
click at [330, 513] on div "Undo" at bounding box center [337, 614] width 53 height 21
click at [31, 169] on div at bounding box center [31, 168] width 11 height 11
click at [33, 246] on div at bounding box center [31, 252] width 21 height 21
click at [32, 166] on div at bounding box center [31, 168] width 11 height 11
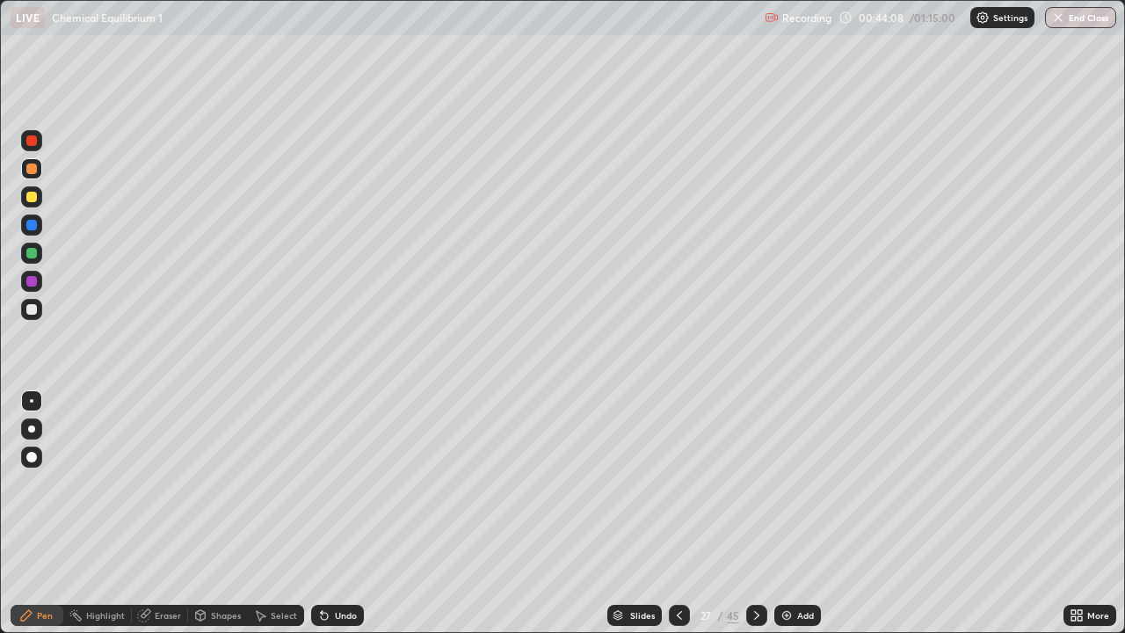
click at [754, 513] on icon at bounding box center [756, 615] width 14 height 14
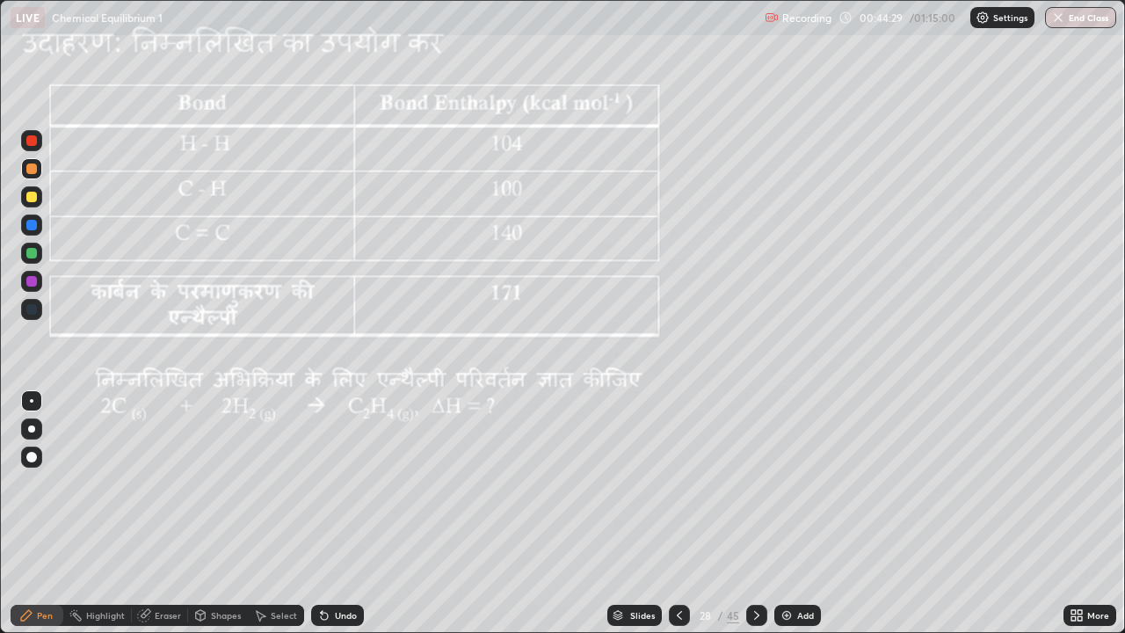
click at [36, 195] on div at bounding box center [31, 197] width 11 height 11
click at [680, 513] on icon at bounding box center [678, 615] width 5 height 9
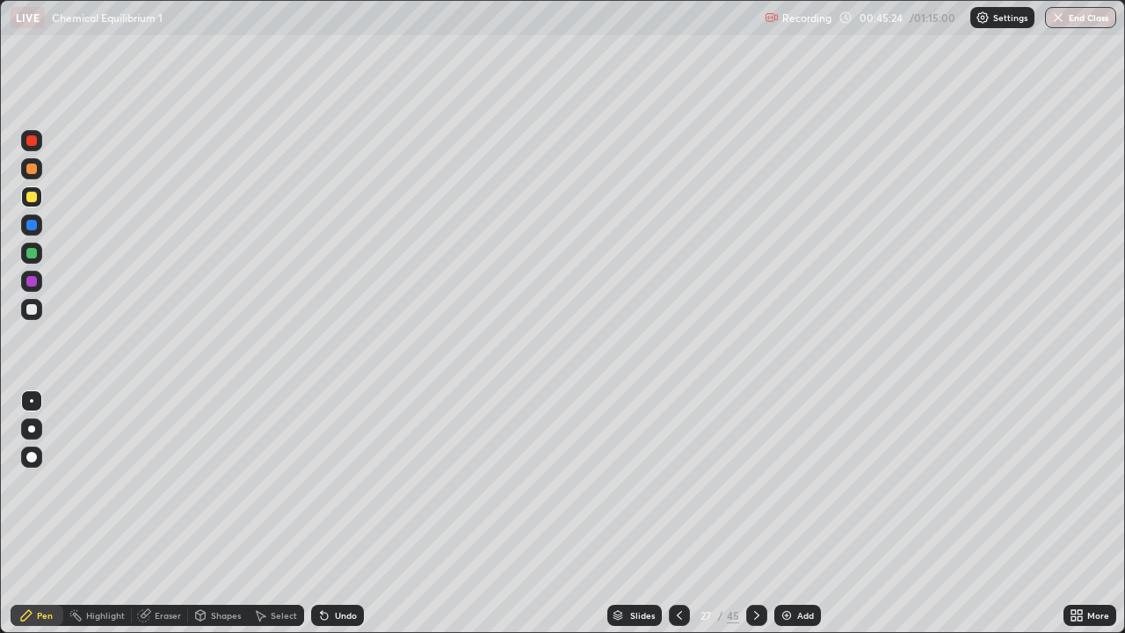
click at [756, 513] on icon at bounding box center [756, 615] width 14 height 14
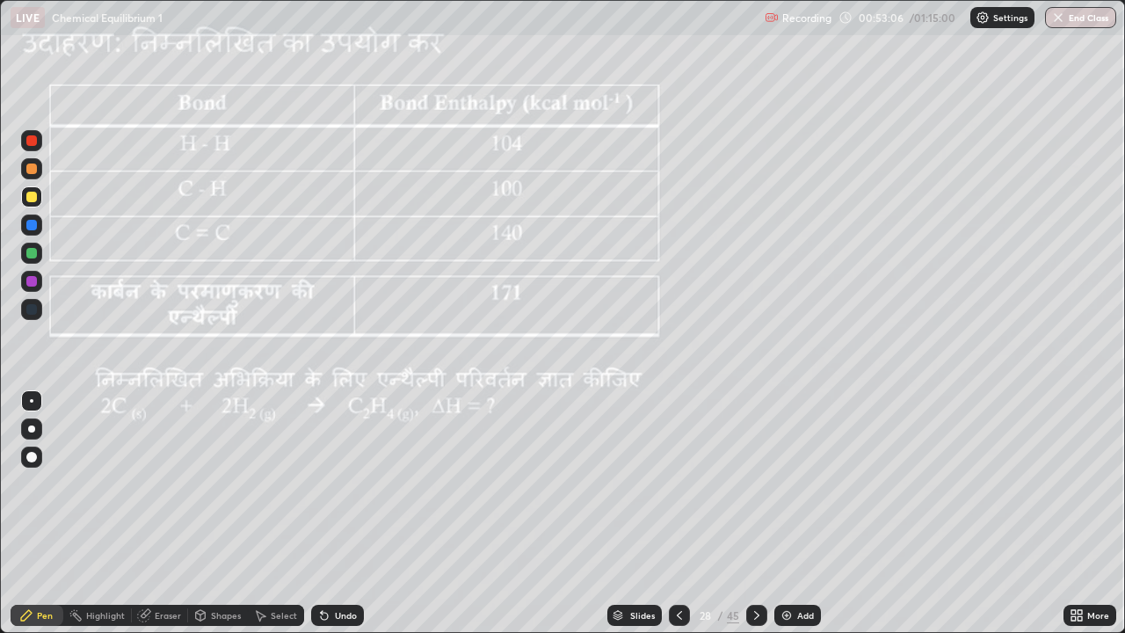
click at [351, 513] on div "Undo" at bounding box center [337, 614] width 53 height 21
click at [343, 513] on div "Undo" at bounding box center [346, 615] width 22 height 9
click at [35, 255] on div at bounding box center [31, 253] width 11 height 11
click at [27, 198] on div at bounding box center [31, 197] width 11 height 11
click at [630, 513] on div "Slides" at bounding box center [642, 615] width 25 height 9
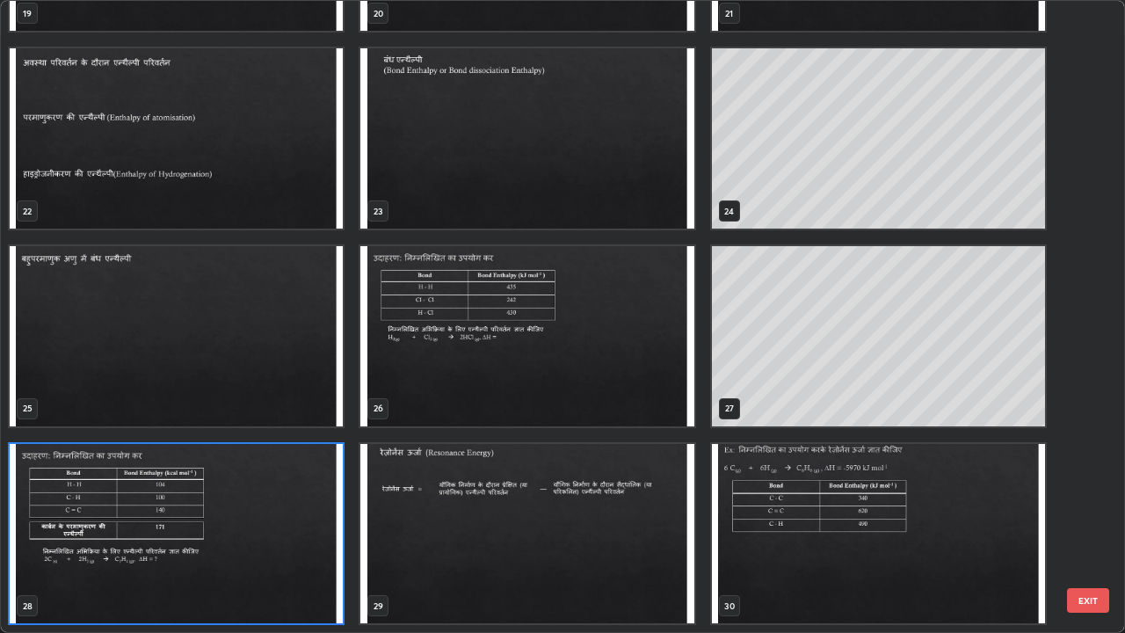
scroll to position [626, 1114]
click at [297, 348] on img "grid" at bounding box center [176, 336] width 333 height 180
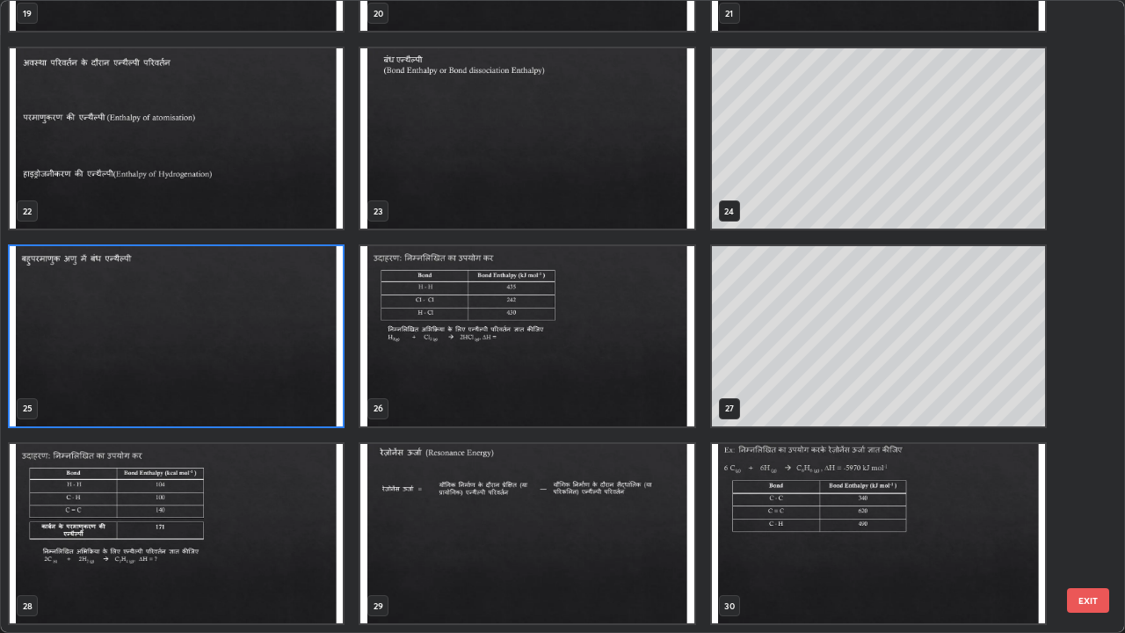
click at [290, 345] on img "grid" at bounding box center [176, 336] width 333 height 180
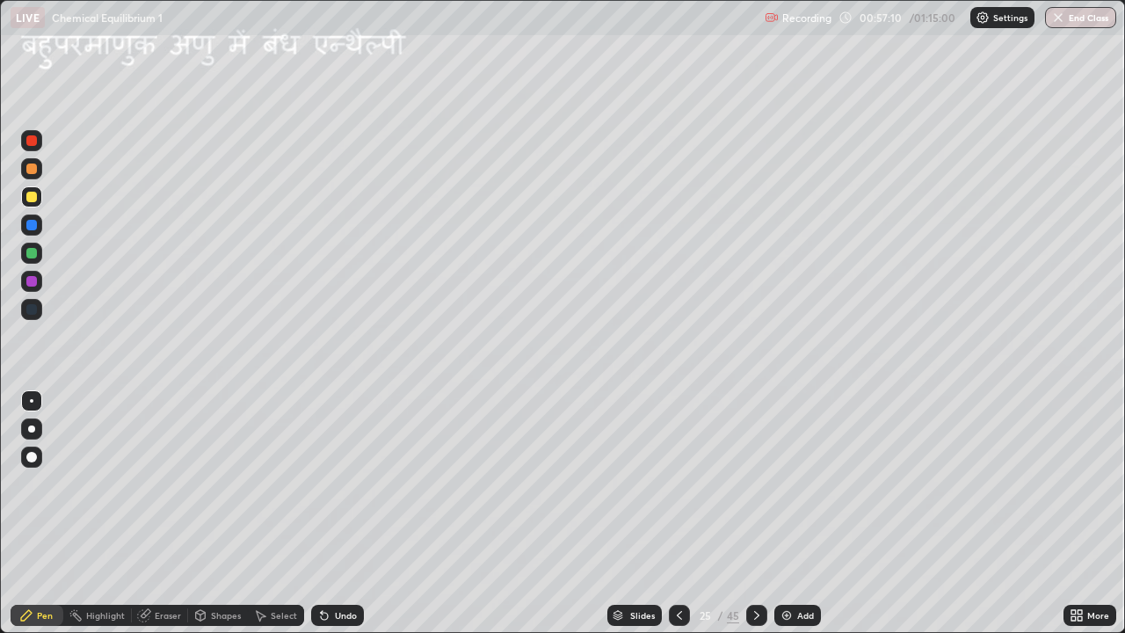
click at [33, 199] on div at bounding box center [31, 197] width 11 height 11
click at [762, 513] on div at bounding box center [756, 614] width 21 height 21
click at [754, 513] on icon at bounding box center [756, 615] width 14 height 14
click at [762, 513] on div at bounding box center [756, 614] width 21 height 21
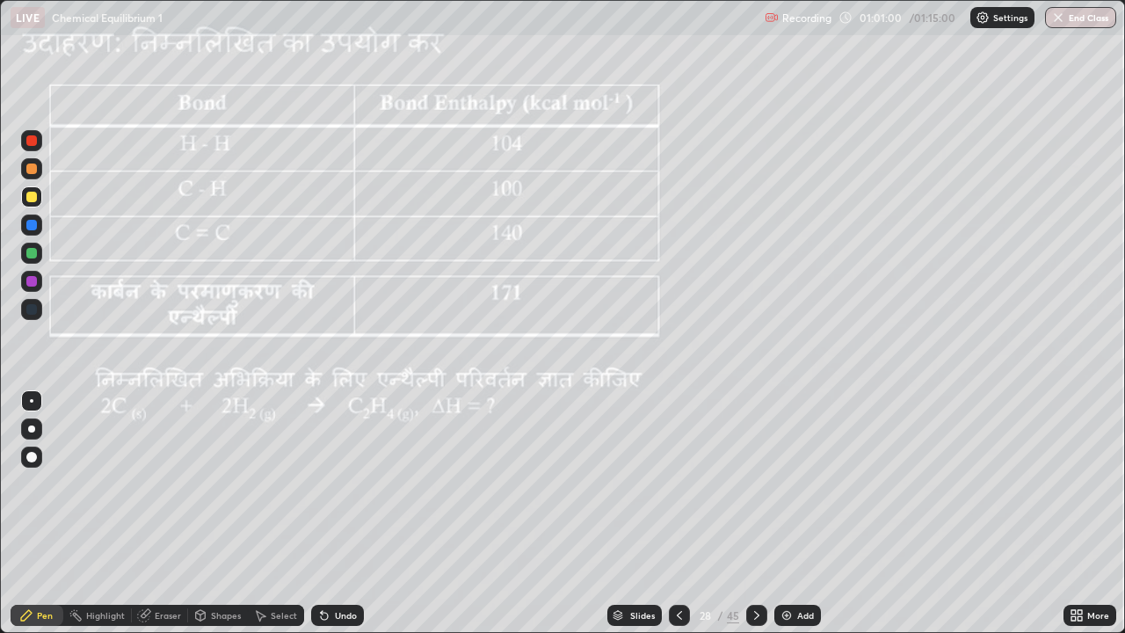
click at [762, 513] on div at bounding box center [756, 614] width 21 height 21
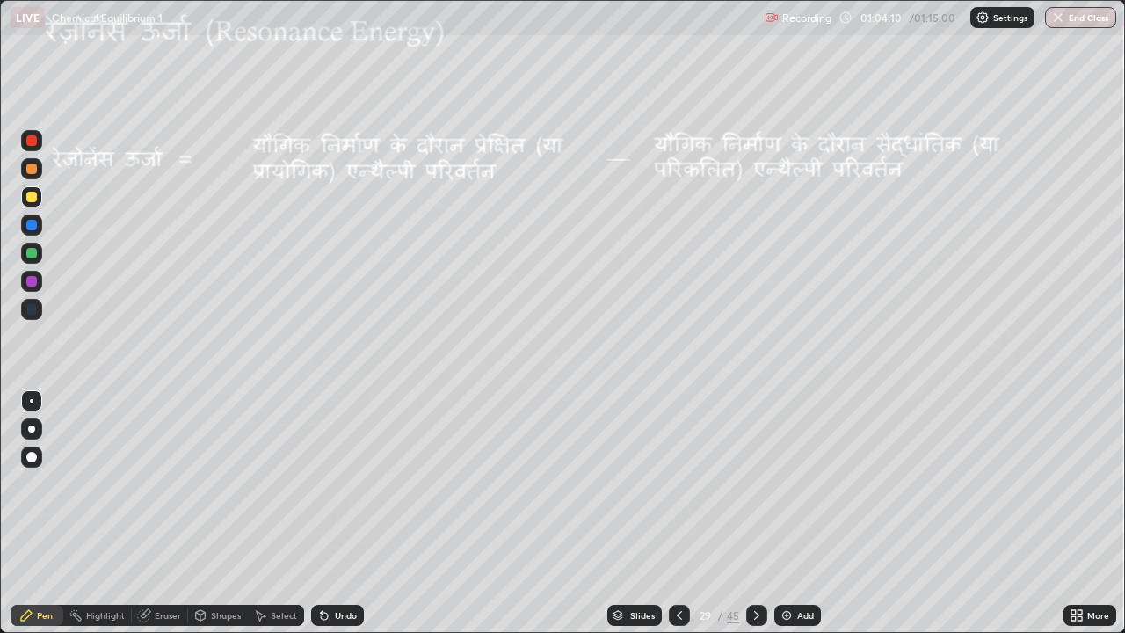
click at [754, 513] on icon at bounding box center [756, 615] width 14 height 14
click at [1060, 19] on img "button" at bounding box center [1058, 18] width 14 height 14
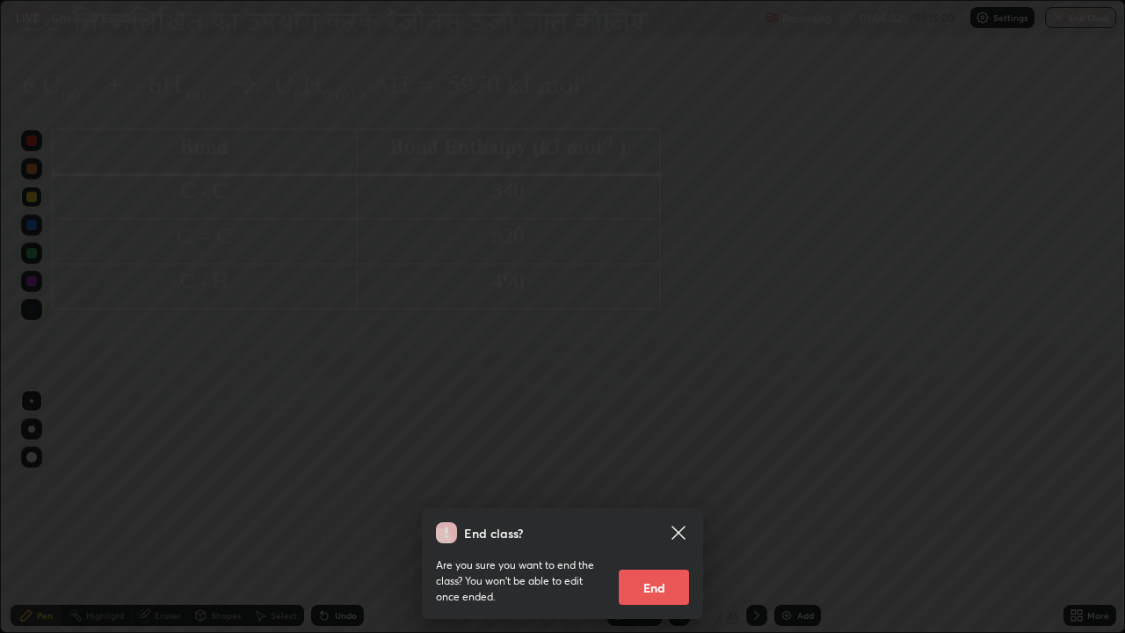
click at [675, 513] on button "End" at bounding box center [653, 586] width 70 height 35
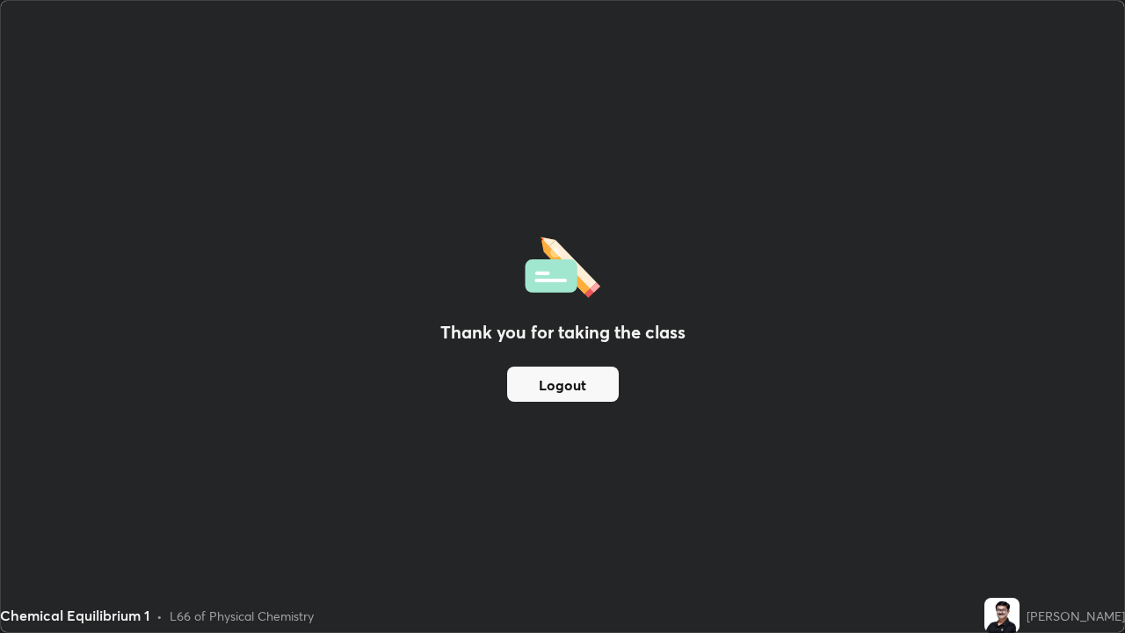
click at [567, 389] on button "Logout" at bounding box center [563, 383] width 112 height 35
